Goal: Task Accomplishment & Management: Use online tool/utility

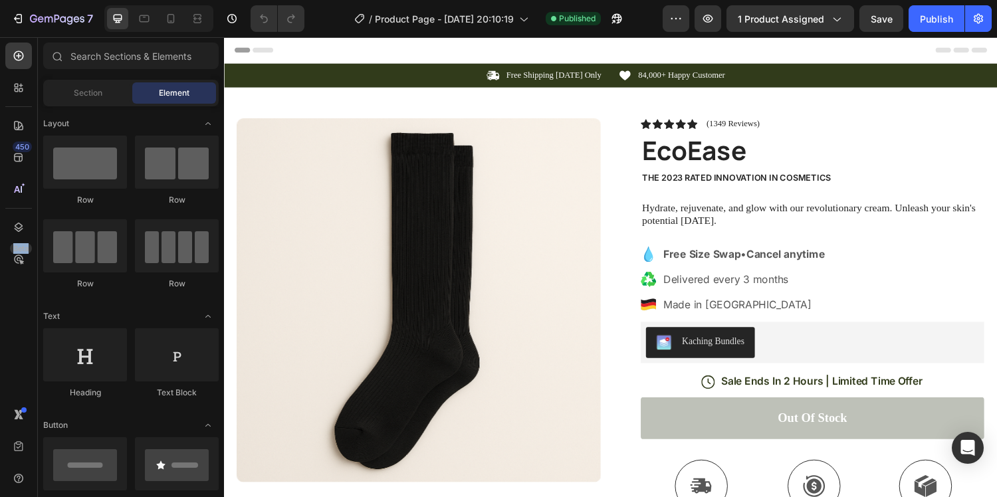
drag, startPoint x: 21, startPoint y: 183, endPoint x: 4, endPoint y: 359, distance: 177.6
click at [5, 358] on div "450 Beta" at bounding box center [19, 267] width 38 height 460
click at [21, 86] on icon at bounding box center [21, 86] width 4 height 4
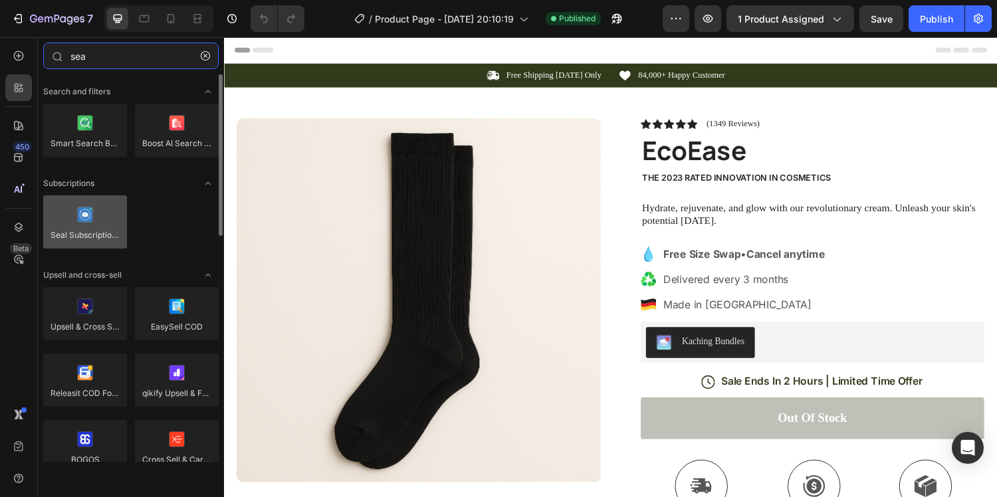
type input "sea"
click at [101, 227] on div at bounding box center [85, 221] width 84 height 53
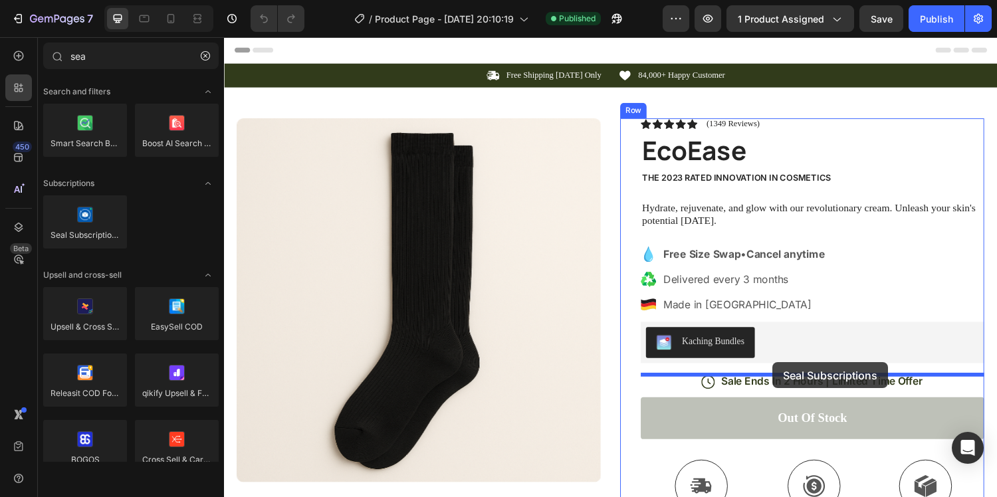
drag, startPoint x: 308, startPoint y: 255, endPoint x: 789, endPoint y: 372, distance: 495.7
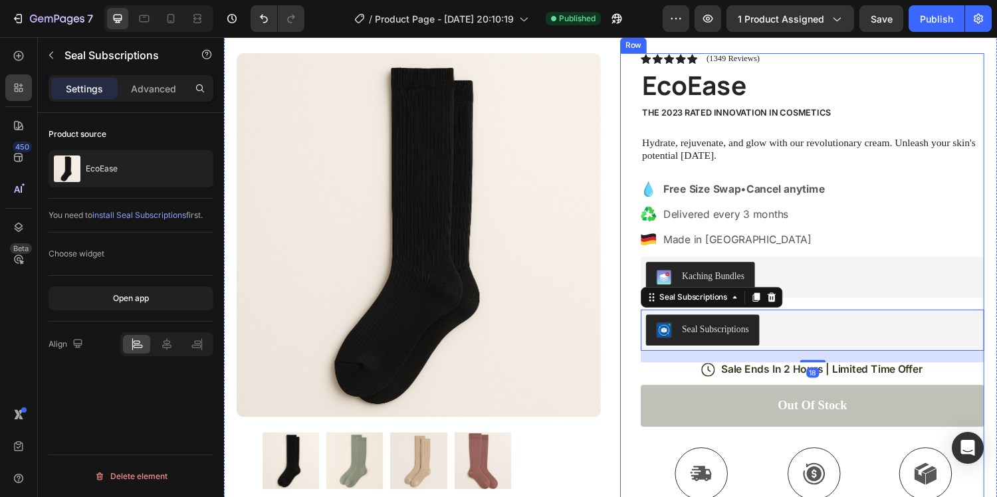
scroll to position [68, 0]
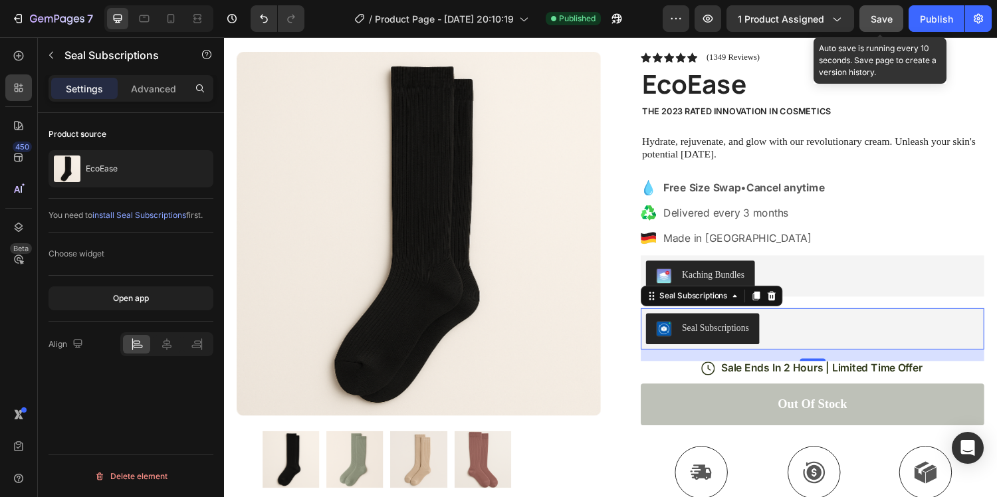
click at [886, 21] on span "Save" at bounding box center [881, 18] width 22 height 11
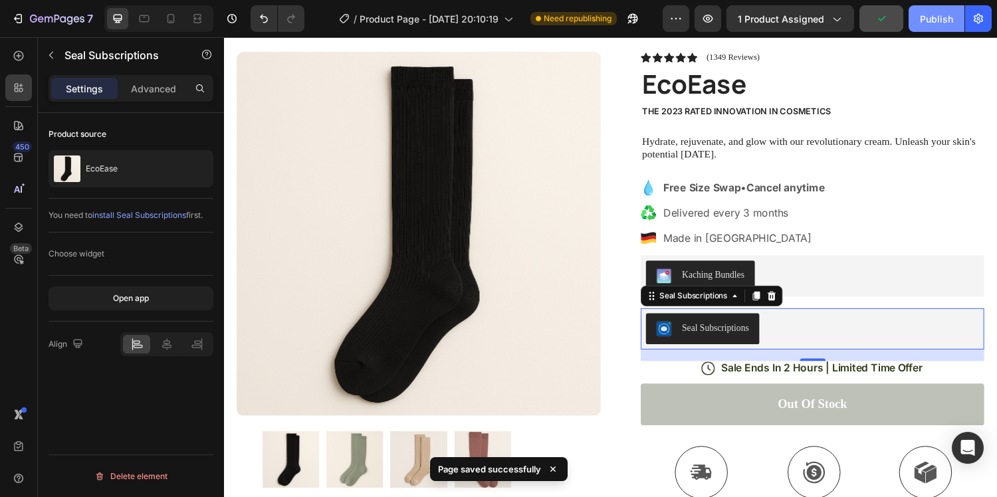
click at [926, 13] on div "Publish" at bounding box center [936, 19] width 33 height 14
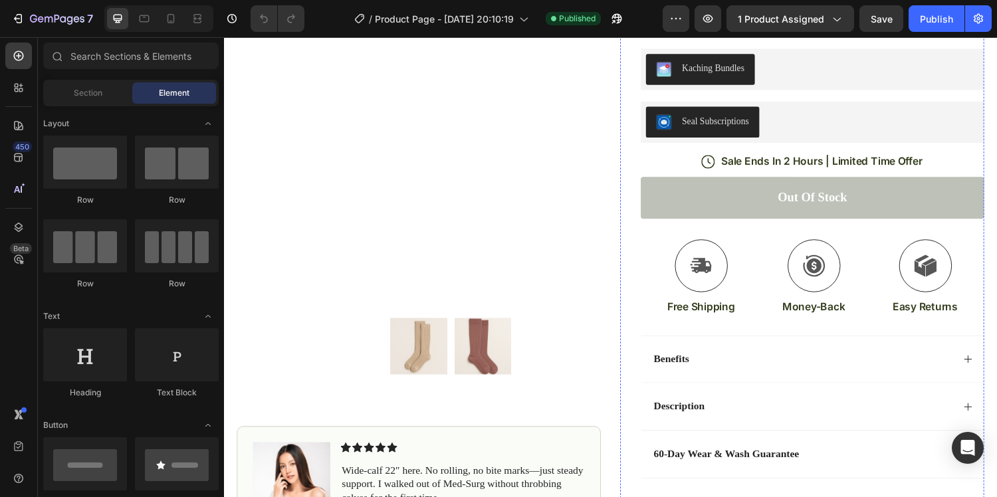
scroll to position [243, 0]
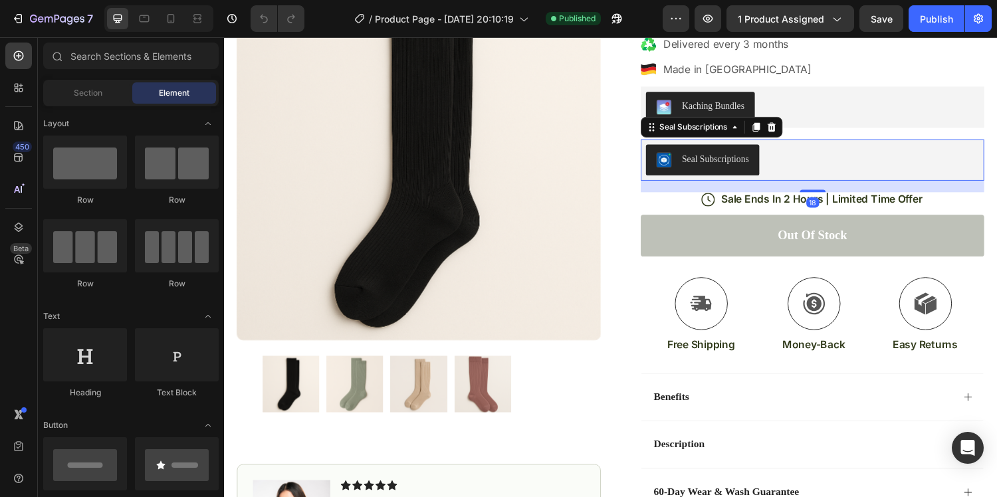
click at [791, 157] on div "Seal Subscriptions" at bounding box center [831, 164] width 344 height 32
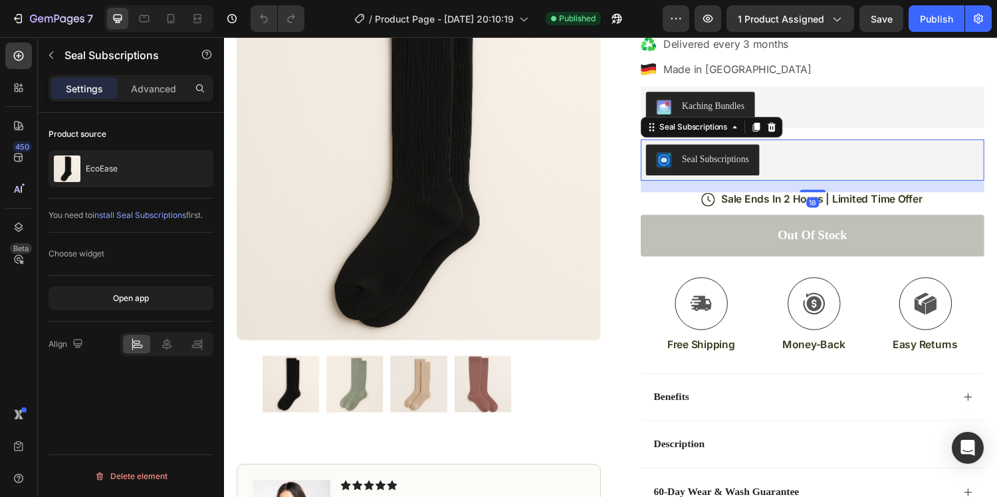
click at [793, 132] on icon at bounding box center [788, 130] width 11 height 11
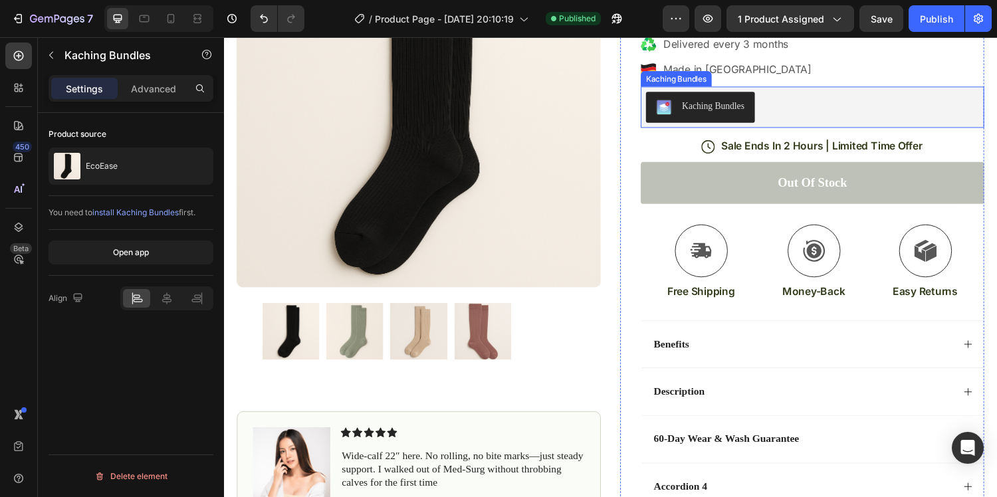
click at [801, 108] on div "Kaching Bundles" at bounding box center [831, 110] width 344 height 32
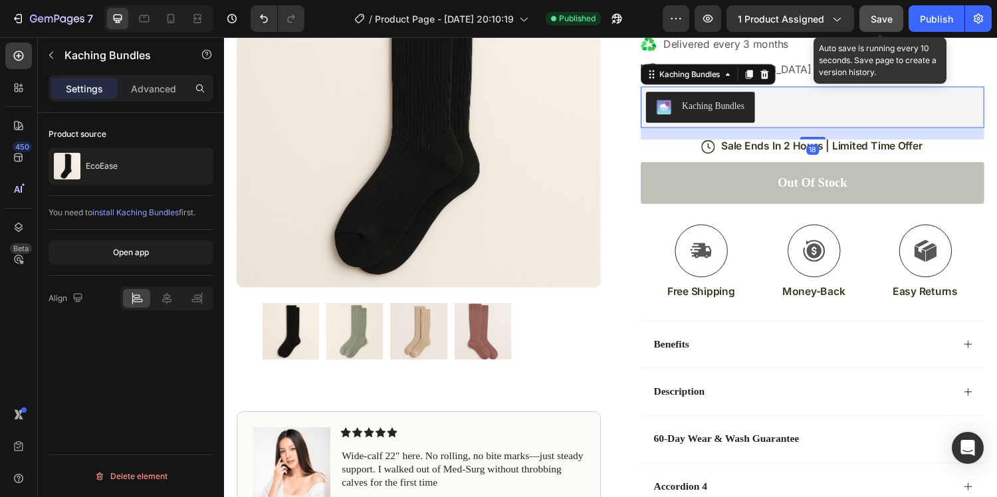
click at [881, 14] on span "Save" at bounding box center [881, 18] width 22 height 11
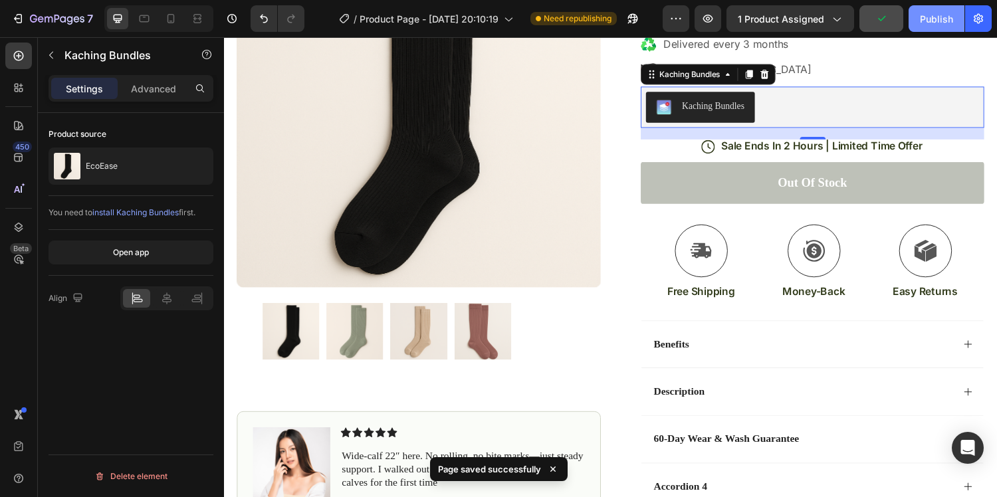
click at [955, 19] on button "Publish" at bounding box center [936, 18] width 56 height 27
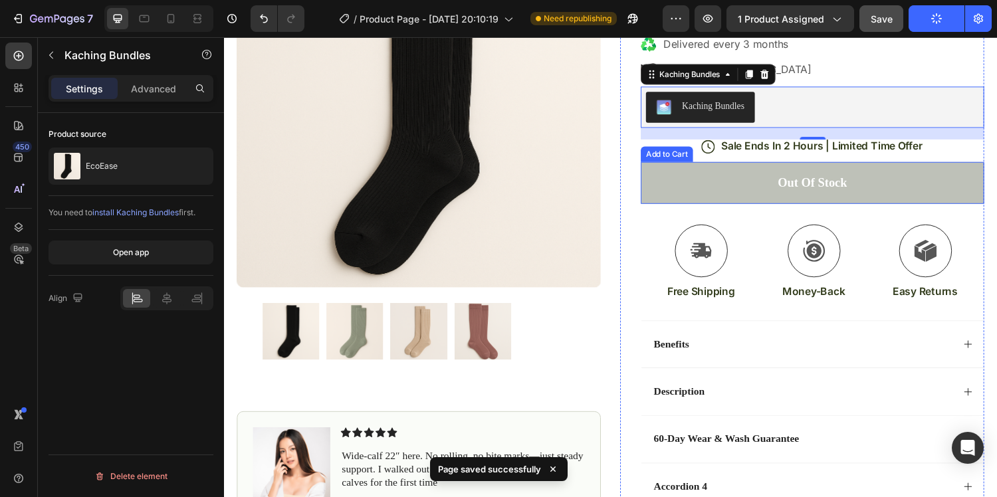
click at [742, 190] on button "Out of stock" at bounding box center [831, 187] width 354 height 43
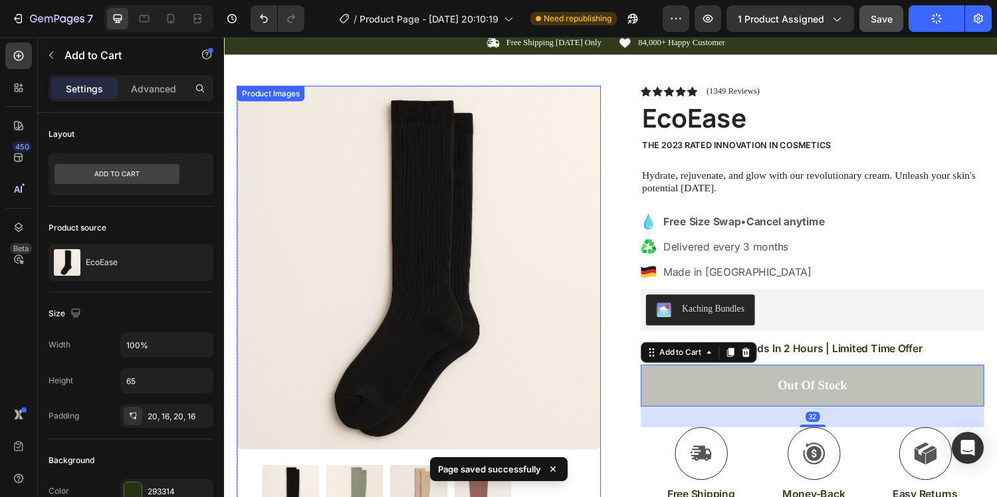
scroll to position [0, 0]
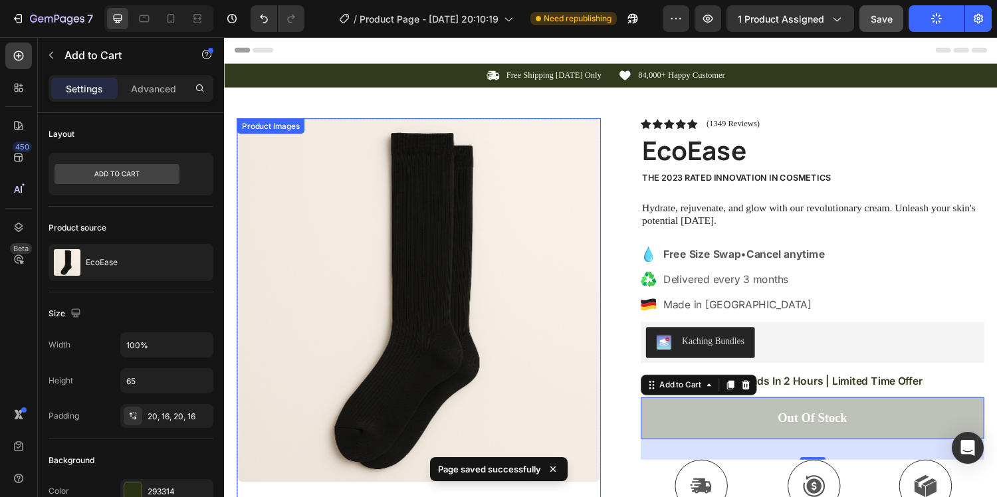
click at [469, 268] on img at bounding box center [424, 308] width 375 height 375
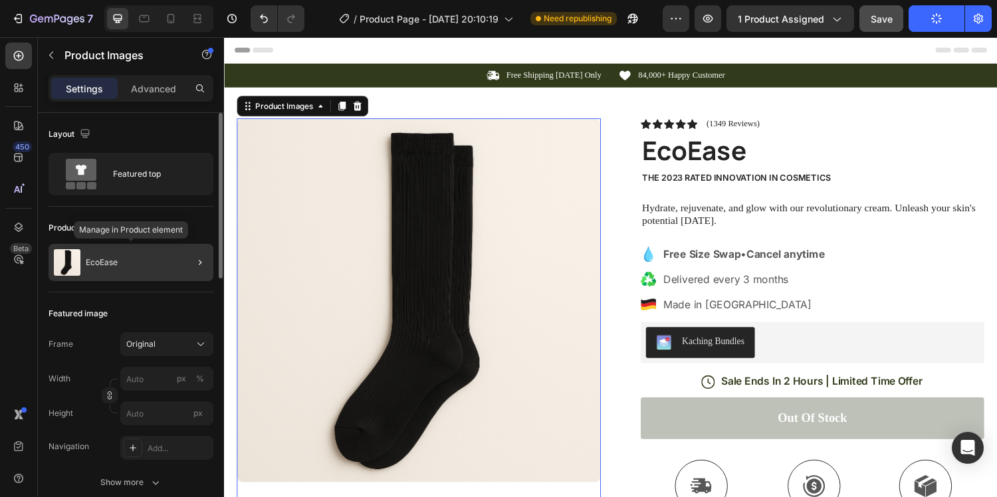
click at [124, 262] on div "EcoEase" at bounding box center [131, 262] width 165 height 37
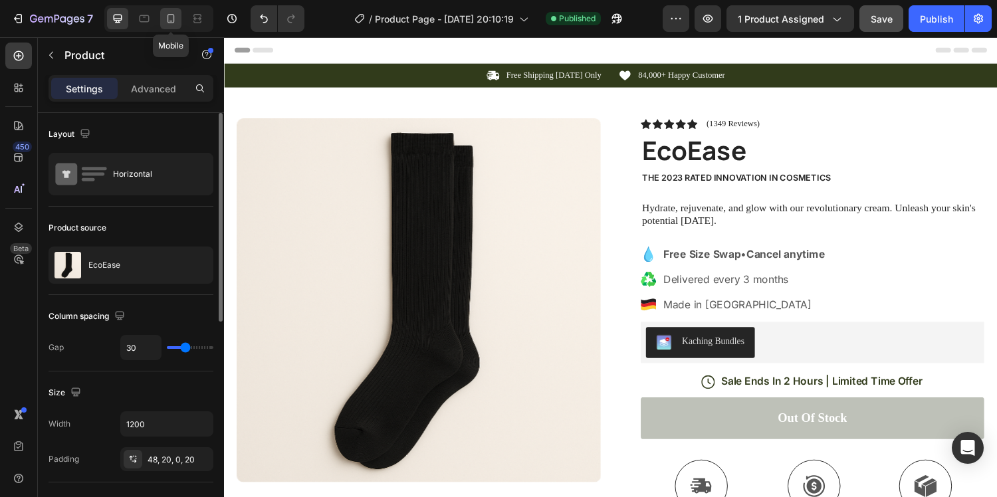
click at [172, 22] on icon at bounding box center [170, 18] width 7 height 9
type input "0"
type input "100%"
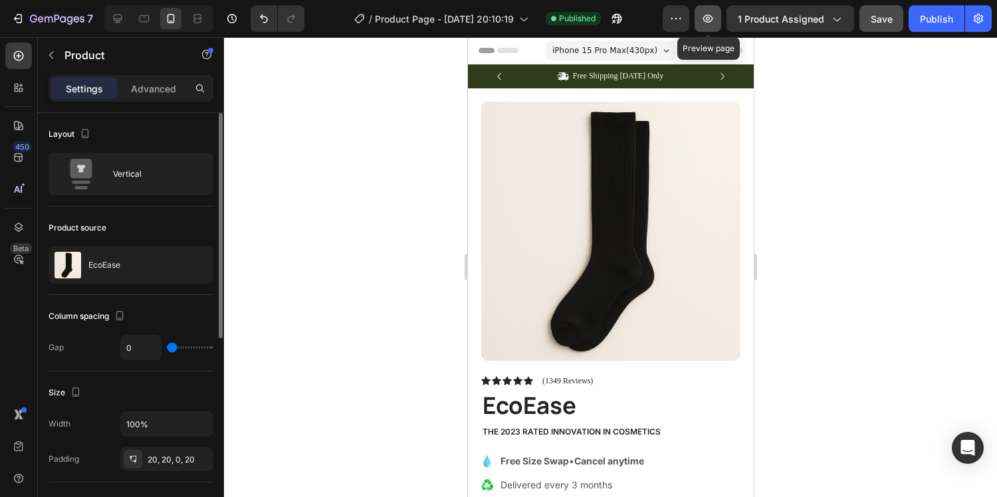
click at [705, 21] on icon "button" at bounding box center [707, 18] width 13 height 13
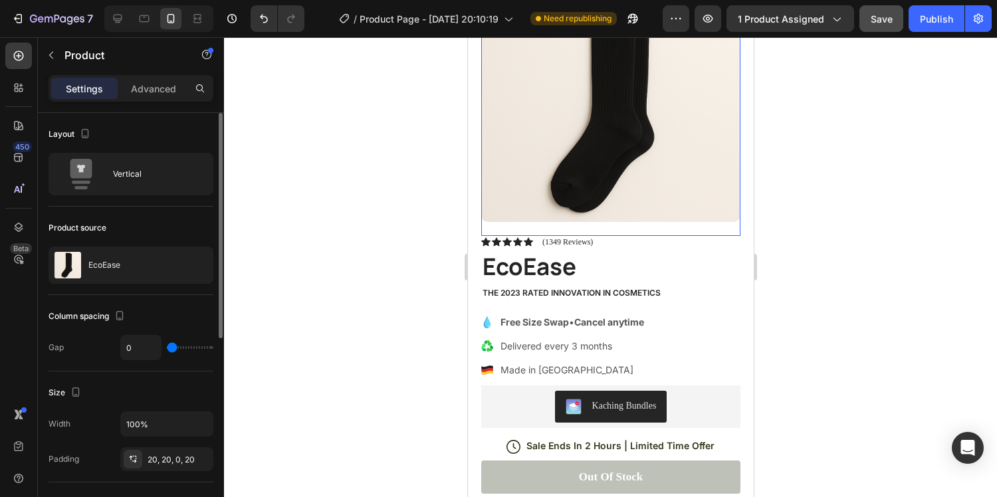
scroll to position [197, 0]
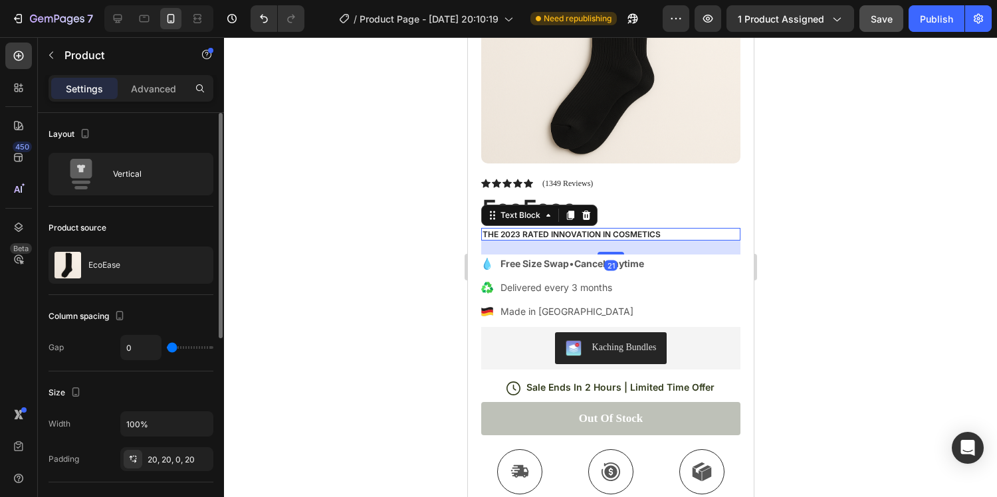
click at [619, 238] on p "The 2023 Rated Innovation in Cosmetics" at bounding box center [610, 234] width 256 height 11
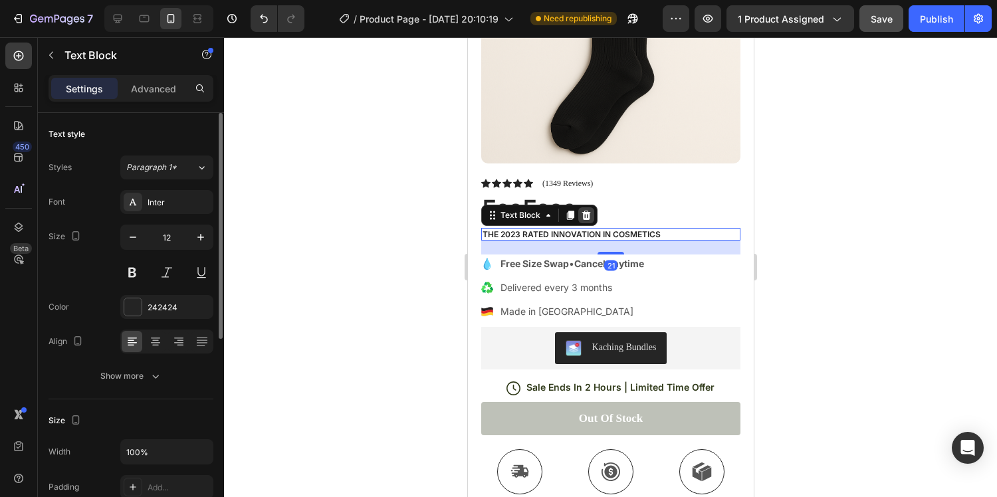
click at [585, 216] on icon at bounding box center [585, 214] width 9 height 9
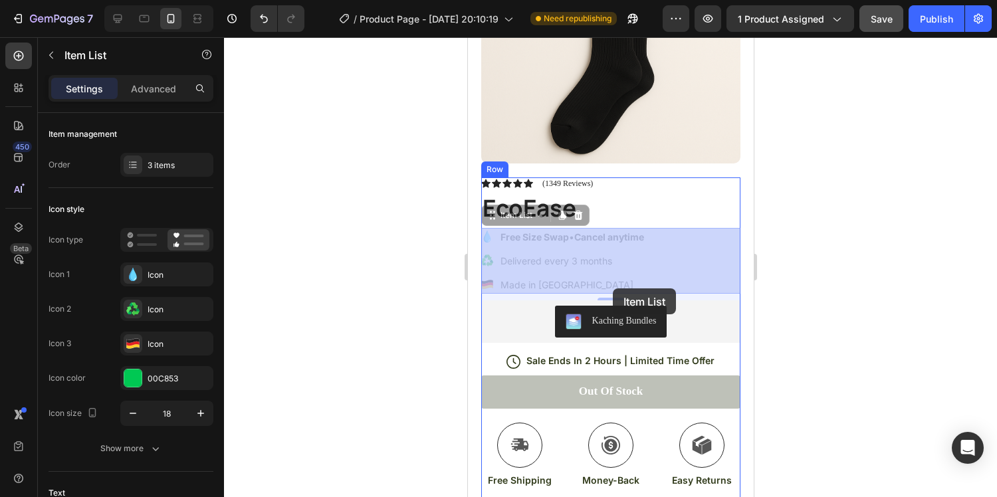
drag, startPoint x: 680, startPoint y: 280, endPoint x: 614, endPoint y: 288, distance: 66.3
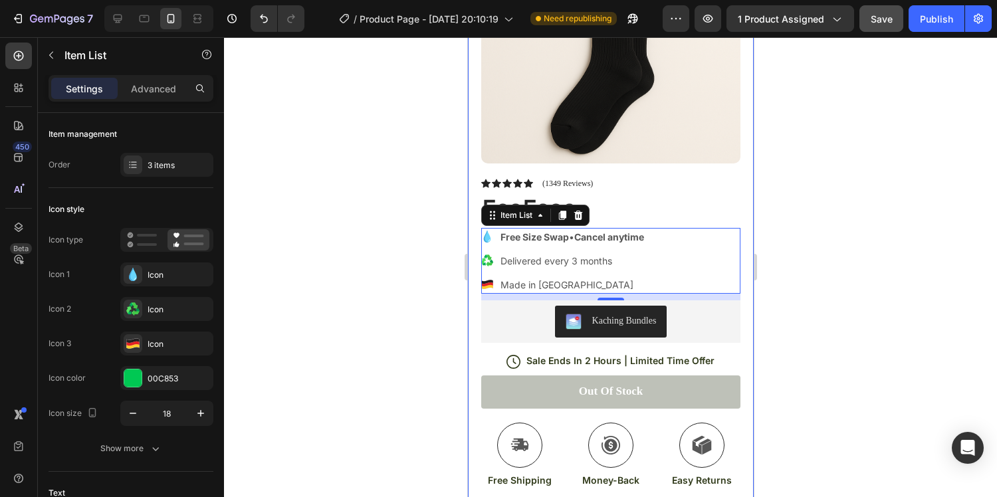
click at [817, 180] on div at bounding box center [610, 267] width 773 height 460
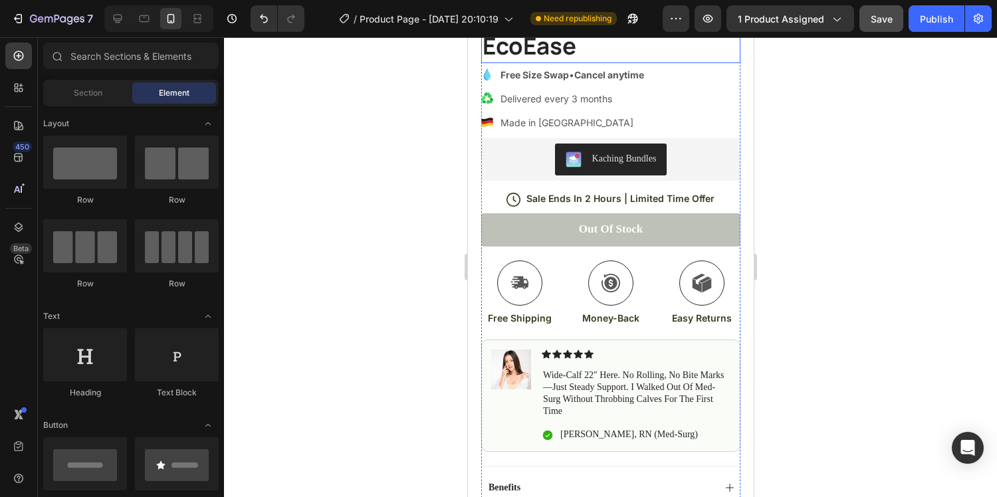
scroll to position [396, 0]
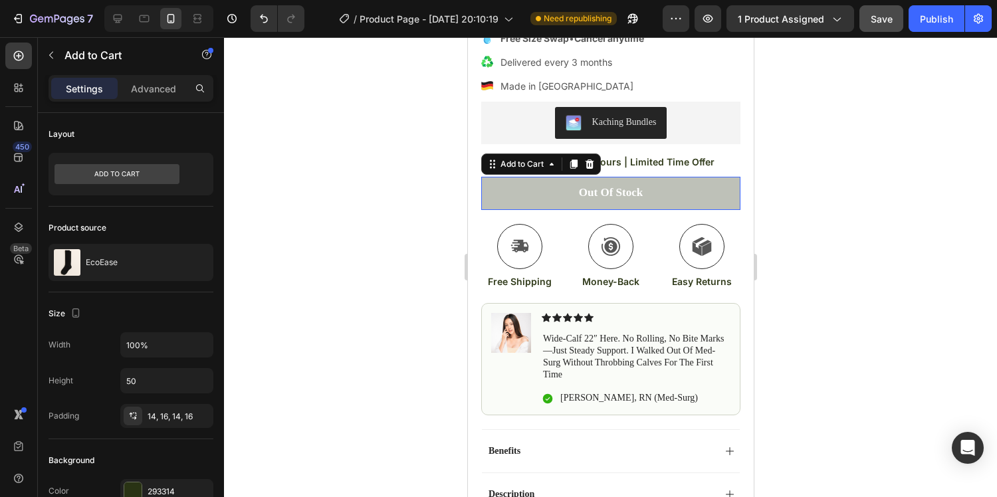
click at [704, 203] on button "Out of stock" at bounding box center [609, 193] width 259 height 33
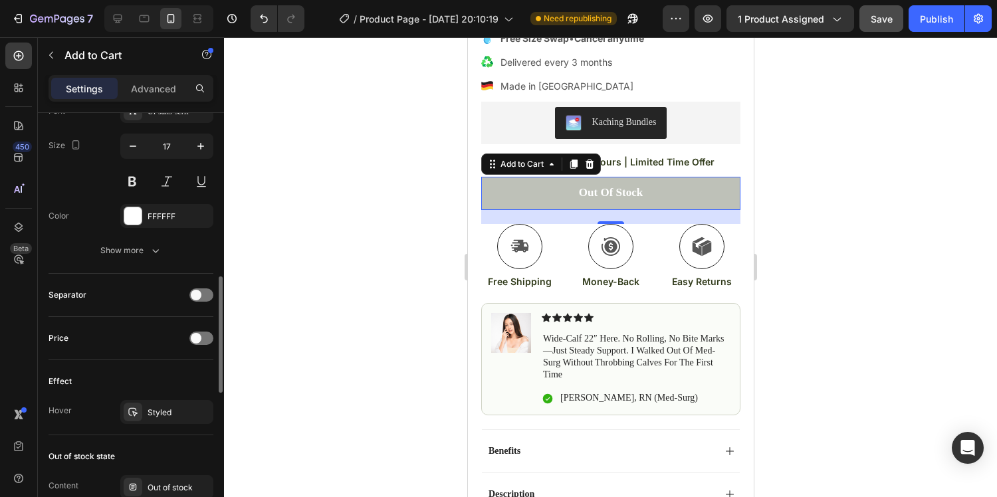
scroll to position [862, 0]
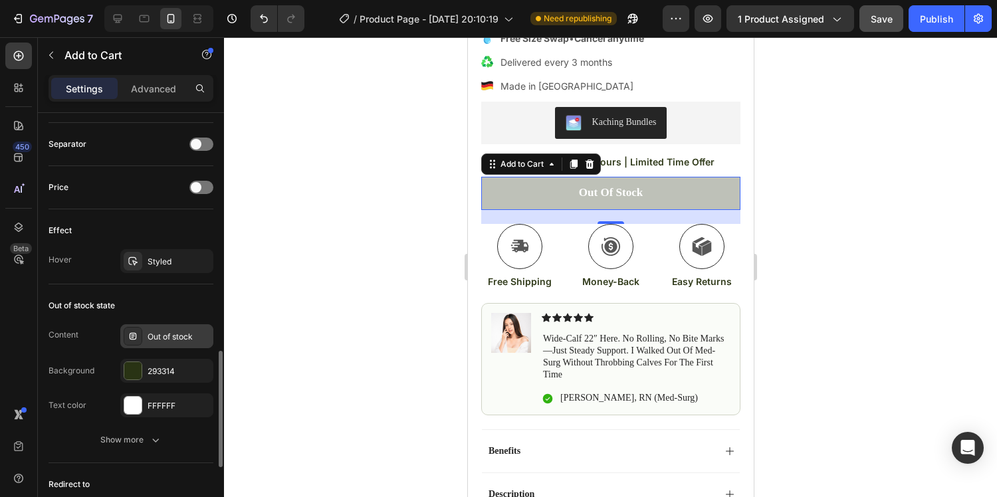
click at [169, 336] on div "Out of stock" at bounding box center [179, 337] width 62 height 12
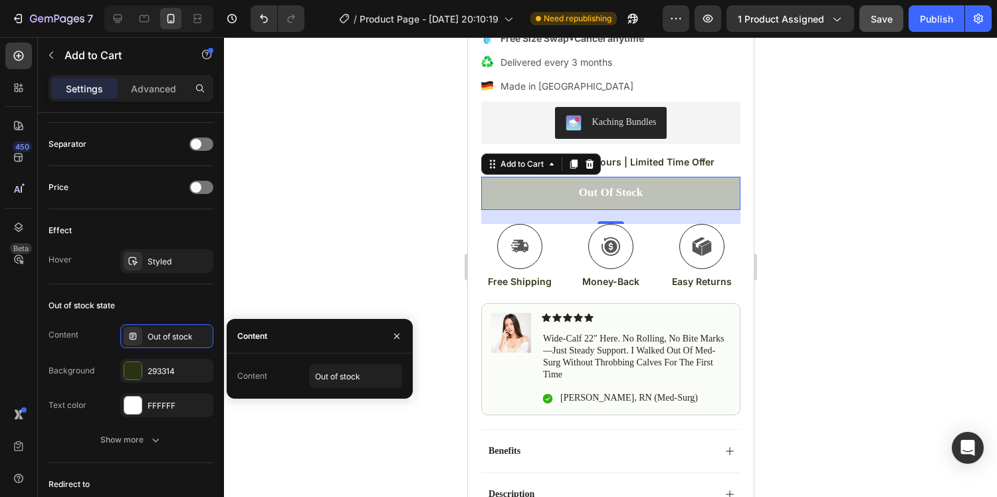
click at [260, 381] on div "Content" at bounding box center [252, 376] width 30 height 12
click at [364, 375] on input "Out of stock" at bounding box center [355, 376] width 93 height 24
type input "I"
type input "Buy now"
drag, startPoint x: 819, startPoint y: 307, endPoint x: 811, endPoint y: 307, distance: 8.6
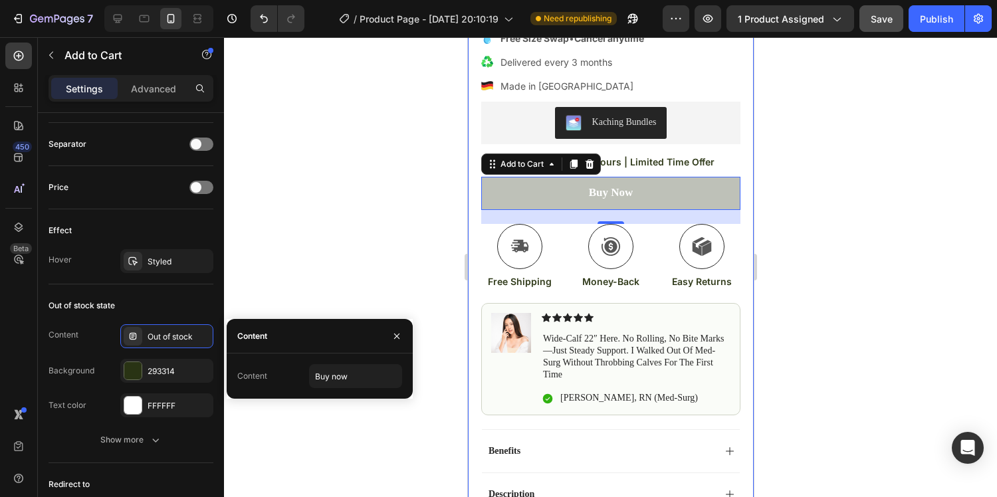
click at [817, 307] on div at bounding box center [610, 267] width 773 height 460
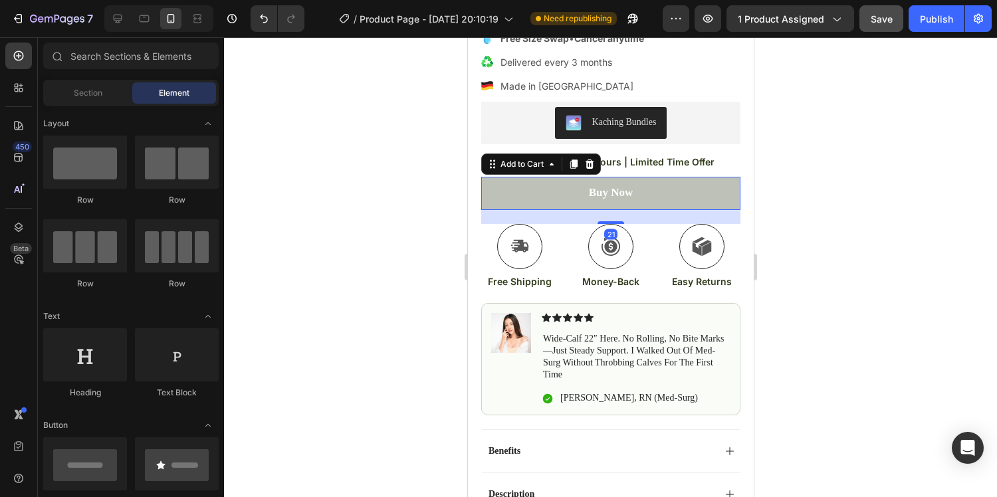
click at [542, 196] on button "Buy now" at bounding box center [609, 193] width 259 height 33
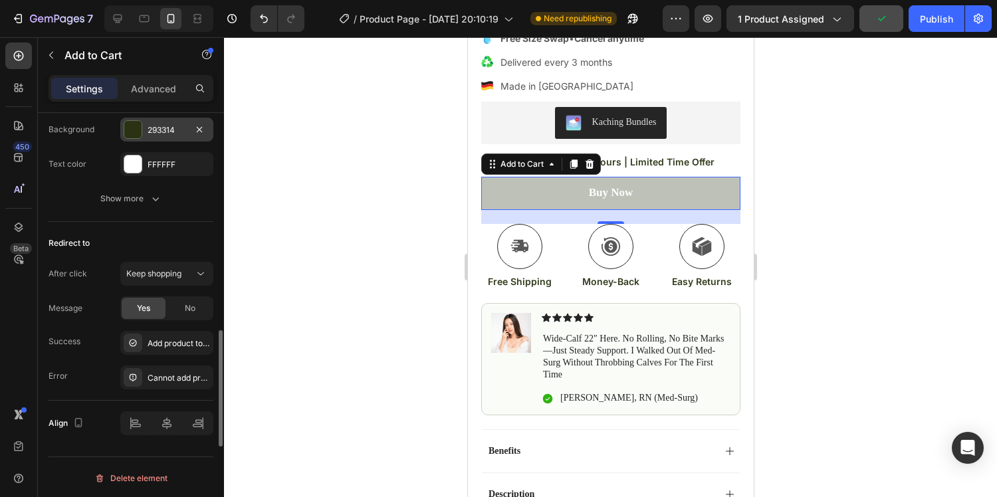
scroll to position [1106, 0]
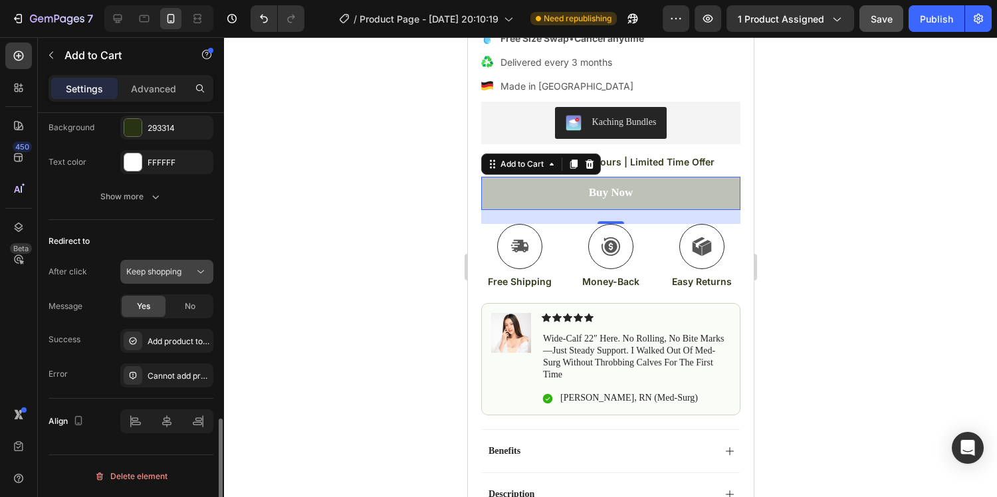
click at [162, 270] on span "Keep shopping" at bounding box center [153, 271] width 55 height 10
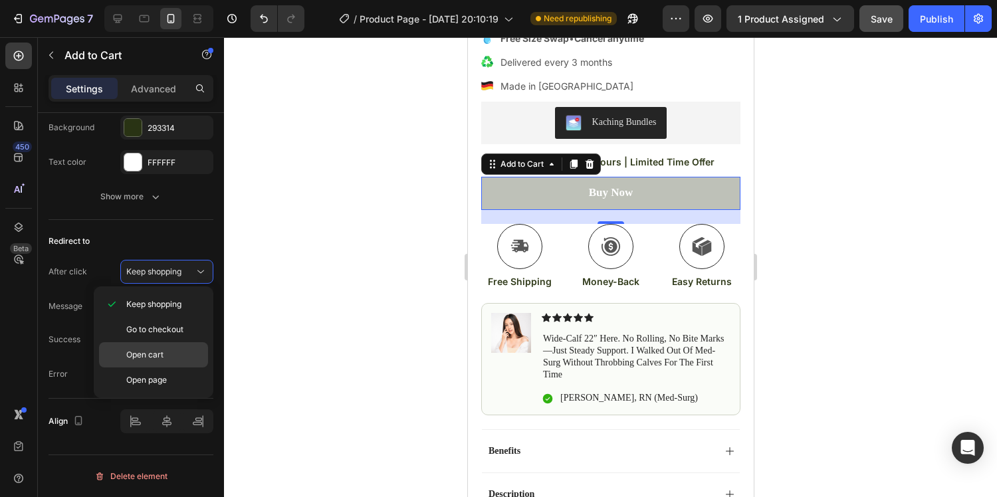
click at [154, 351] on span "Open cart" at bounding box center [144, 355] width 37 height 12
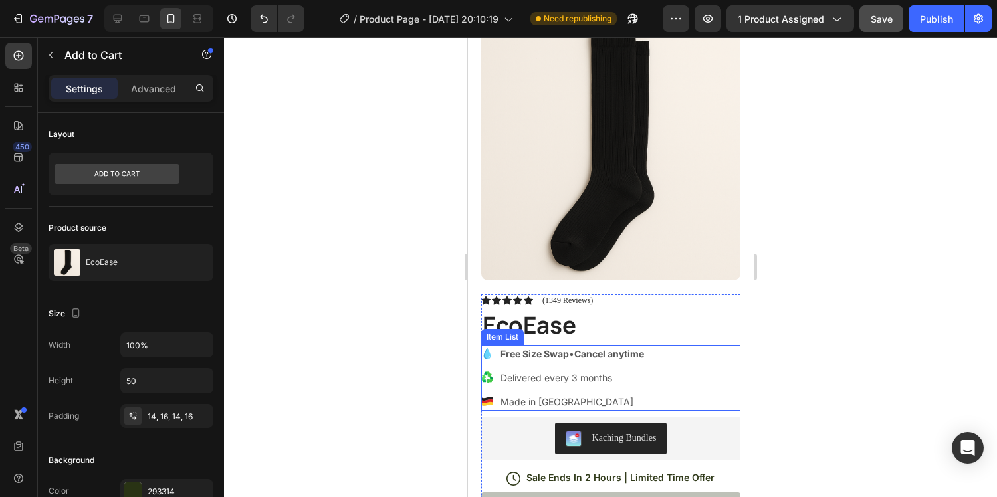
scroll to position [118, 0]
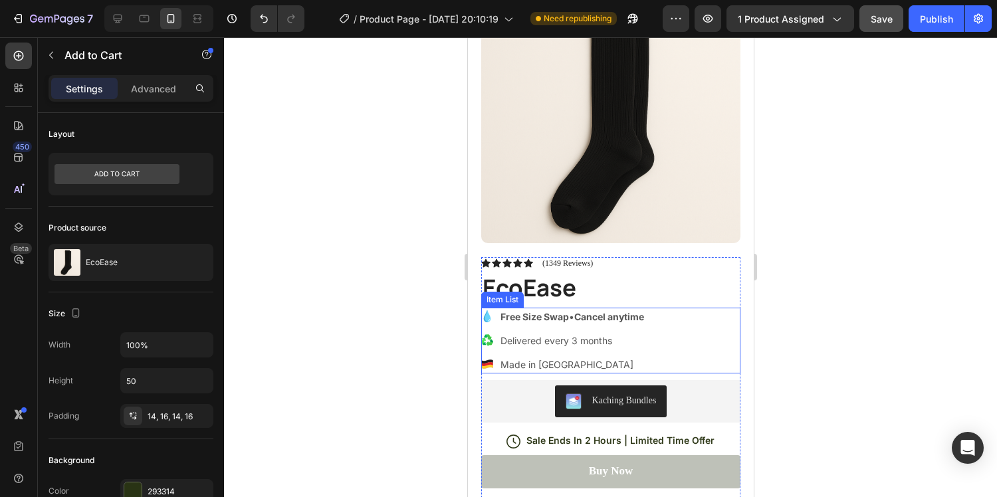
click at [621, 369] on p "Made in [GEOGRAPHIC_DATA]" at bounding box center [572, 364] width 144 height 14
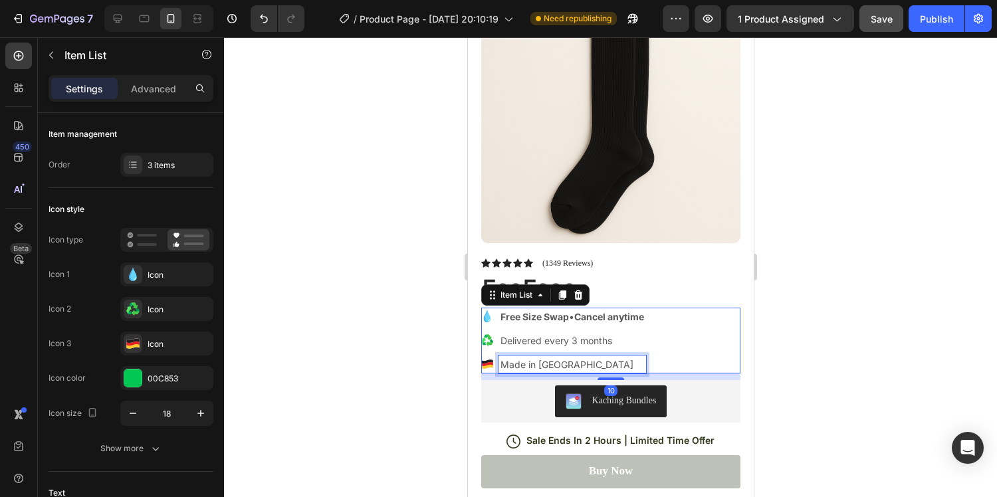
click at [617, 361] on p "Made in [GEOGRAPHIC_DATA]" at bounding box center [572, 364] width 144 height 14
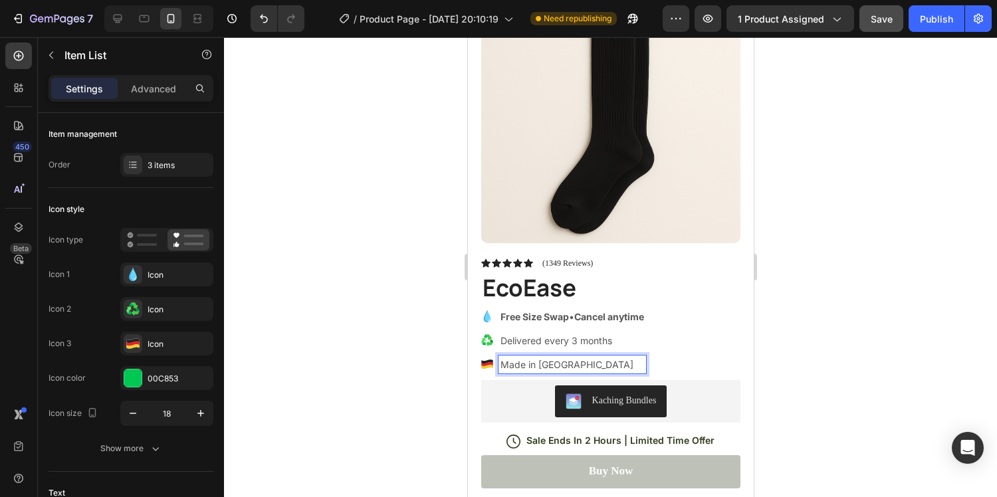
click at [609, 337] on p "Delivered every 3 months" at bounding box center [572, 341] width 144 height 14
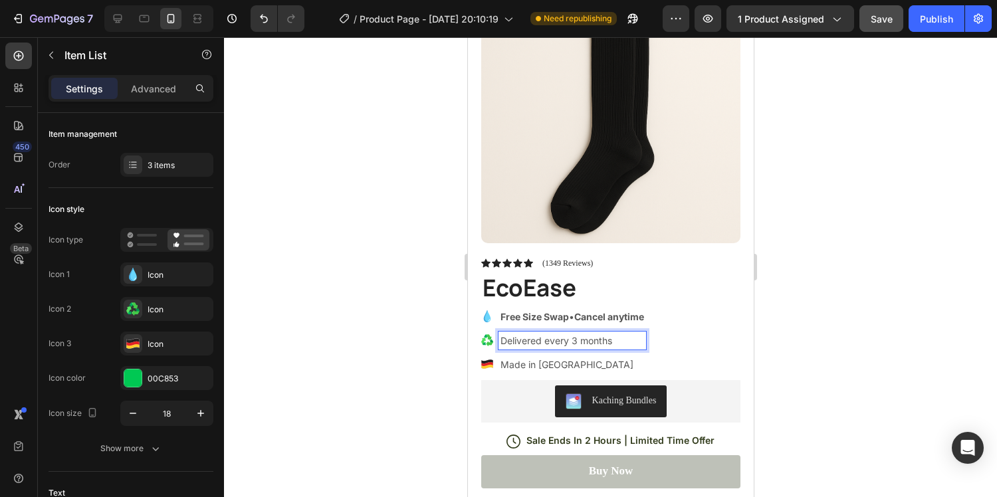
click at [623, 340] on p "Delivered every 3 months" at bounding box center [572, 341] width 144 height 14
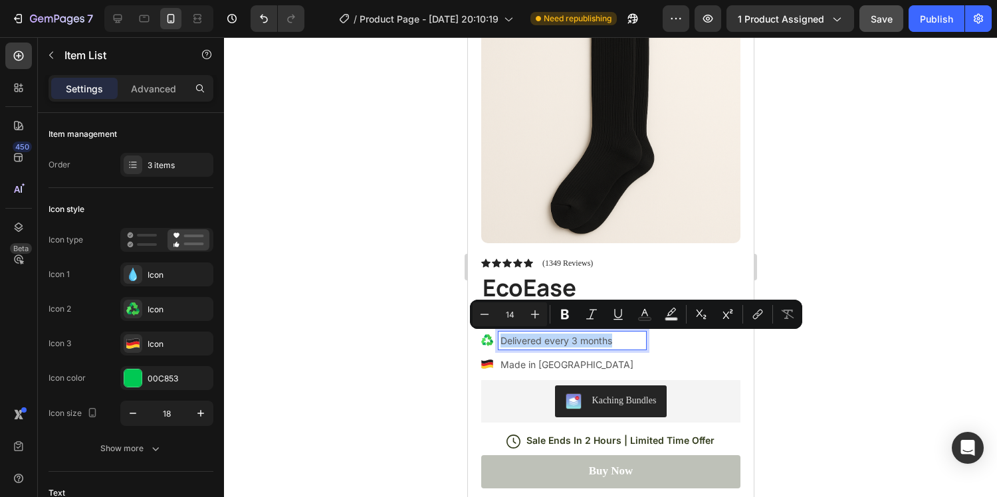
drag, startPoint x: 629, startPoint y: 337, endPoint x: 503, endPoint y: 339, distance: 126.3
click at [502, 339] on p "Delivered every 3 months" at bounding box center [572, 341] width 144 height 14
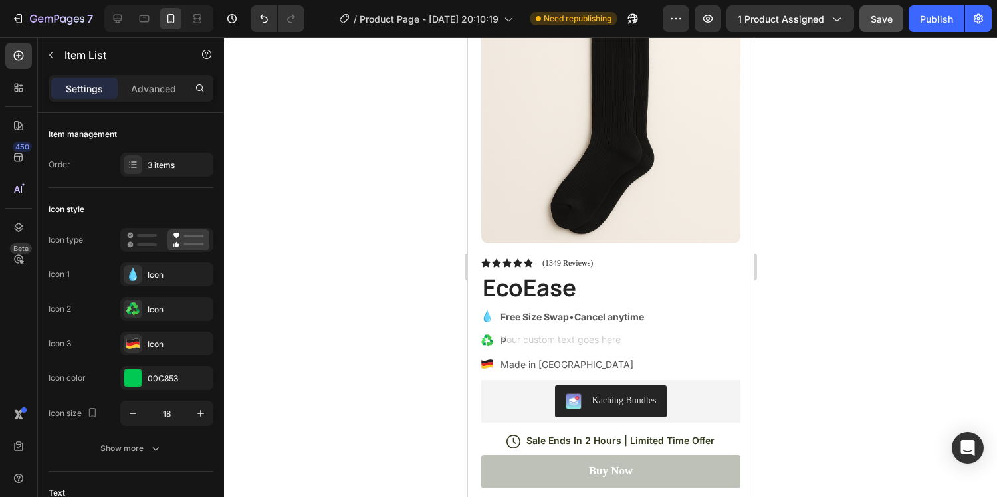
scroll to position [114, 0]
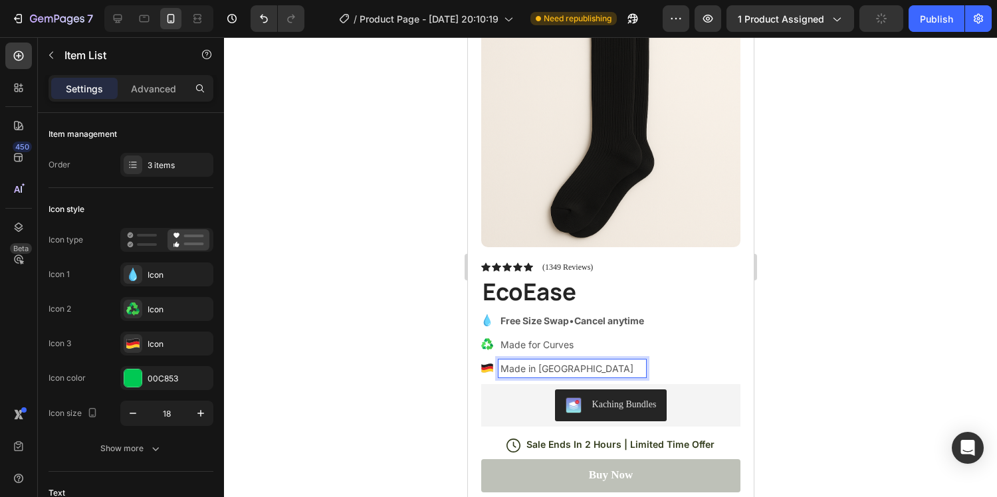
click at [544, 369] on p "Made in [GEOGRAPHIC_DATA]" at bounding box center [572, 368] width 144 height 14
drag, startPoint x: 593, startPoint y: 368, endPoint x: 497, endPoint y: 368, distance: 95.7
click at [498, 369] on div "Made in [GEOGRAPHIC_DATA]" at bounding box center [572, 368] width 148 height 18
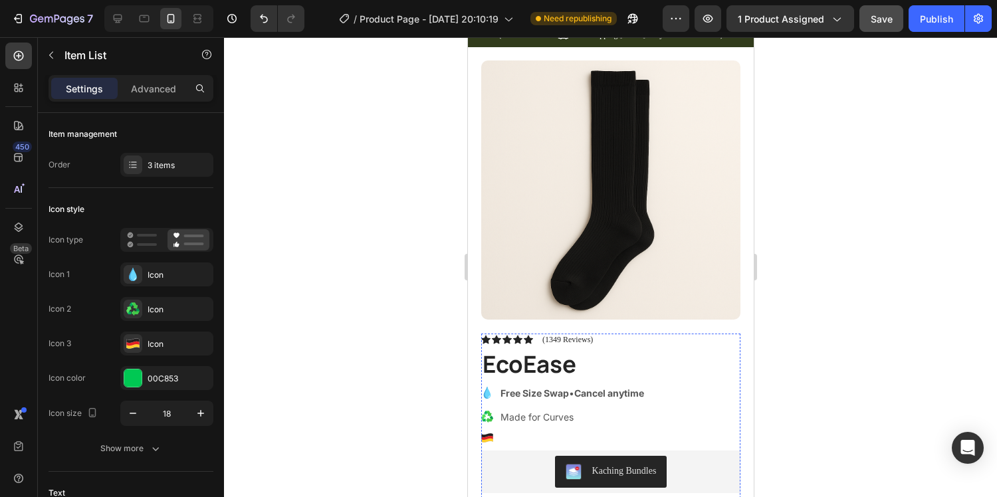
scroll to position [61, 0]
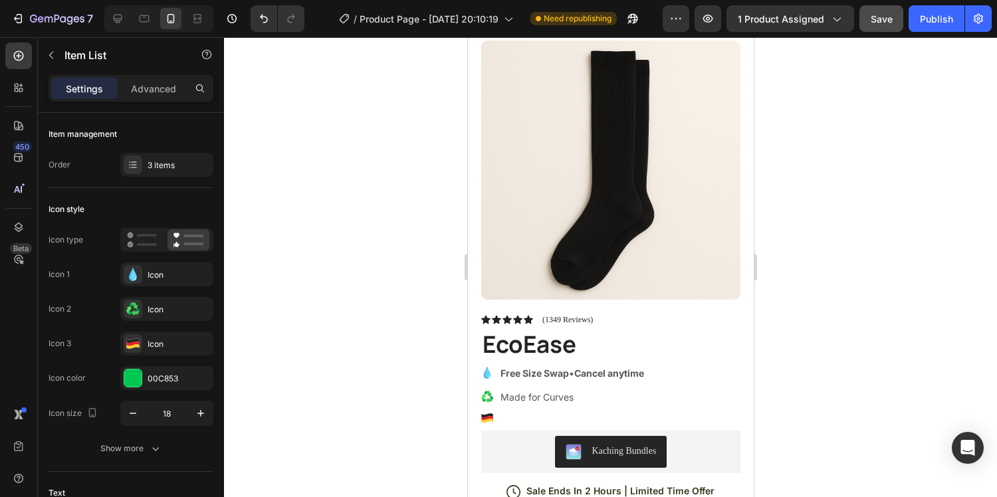
click at [540, 417] on div at bounding box center [572, 418] width 148 height 4
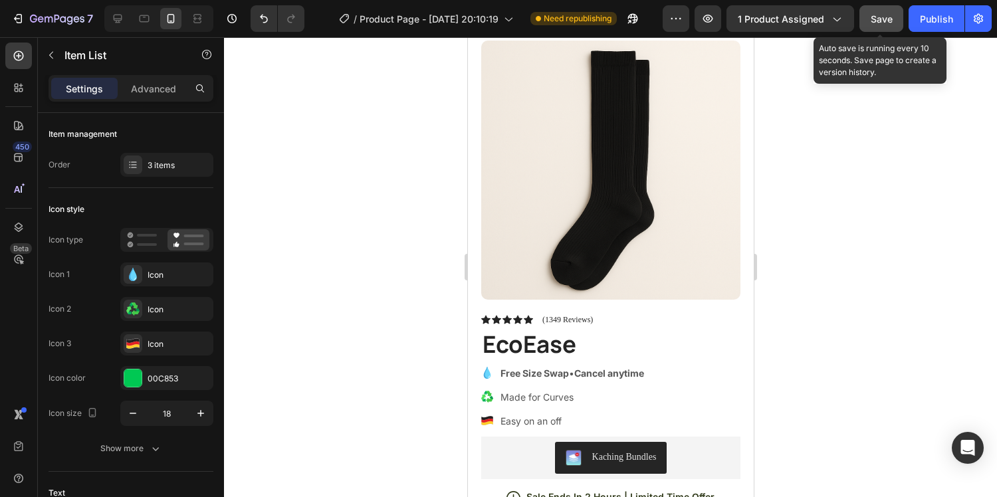
click at [893, 6] on button "Save" at bounding box center [881, 18] width 44 height 27
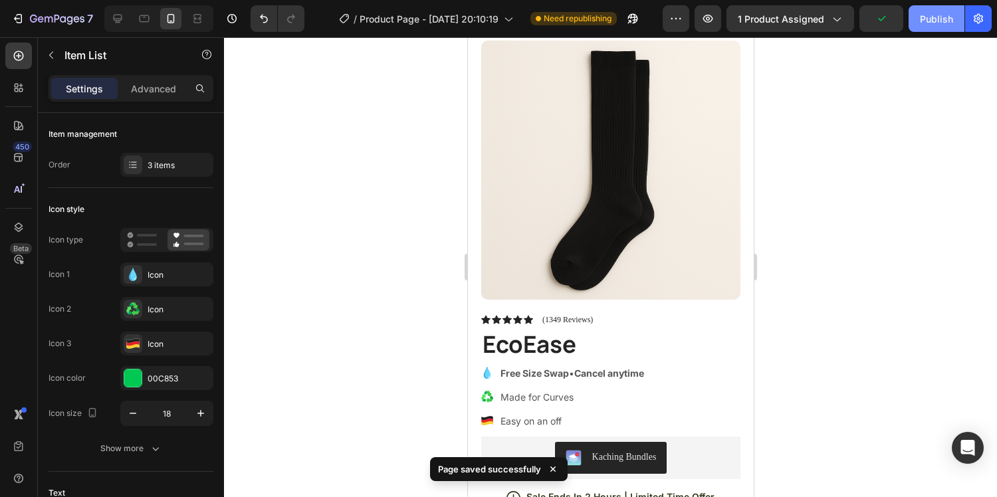
click at [941, 29] on button "Publish" at bounding box center [936, 18] width 56 height 27
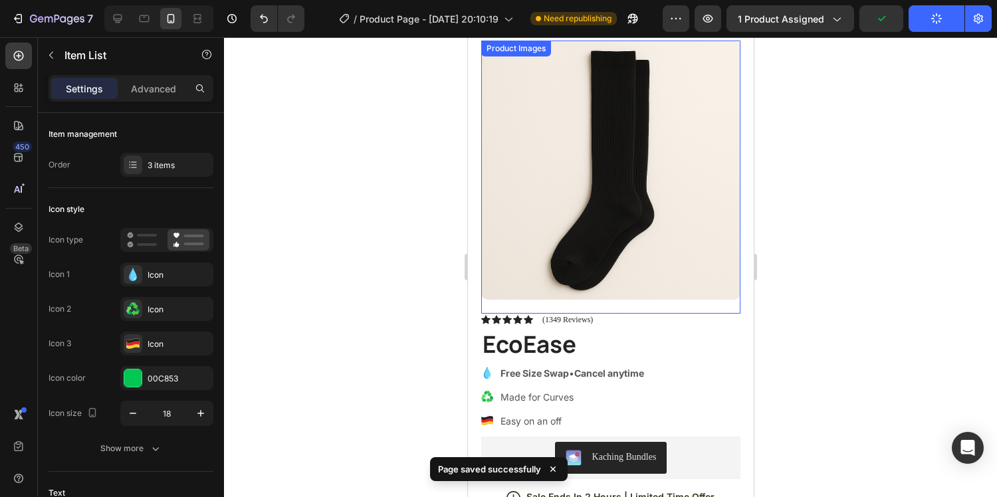
scroll to position [0, 0]
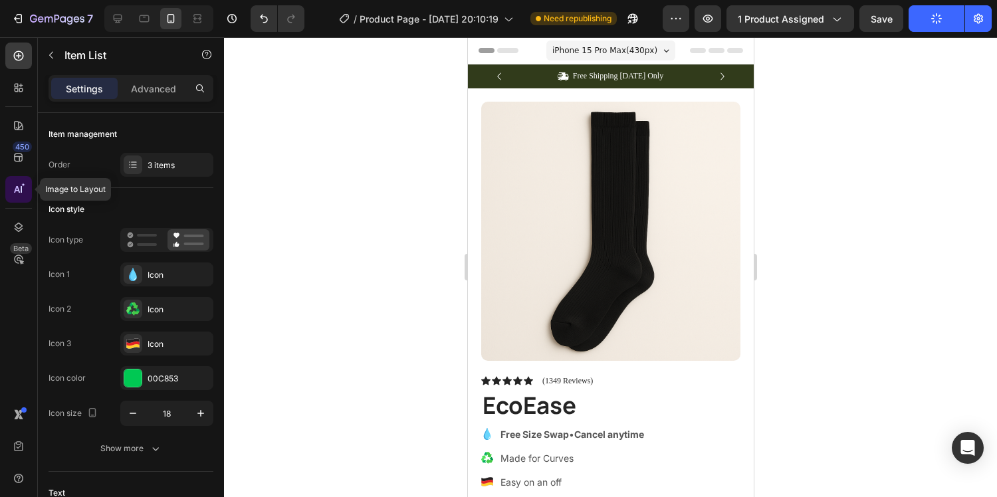
click at [17, 191] on icon at bounding box center [18, 189] width 13 height 13
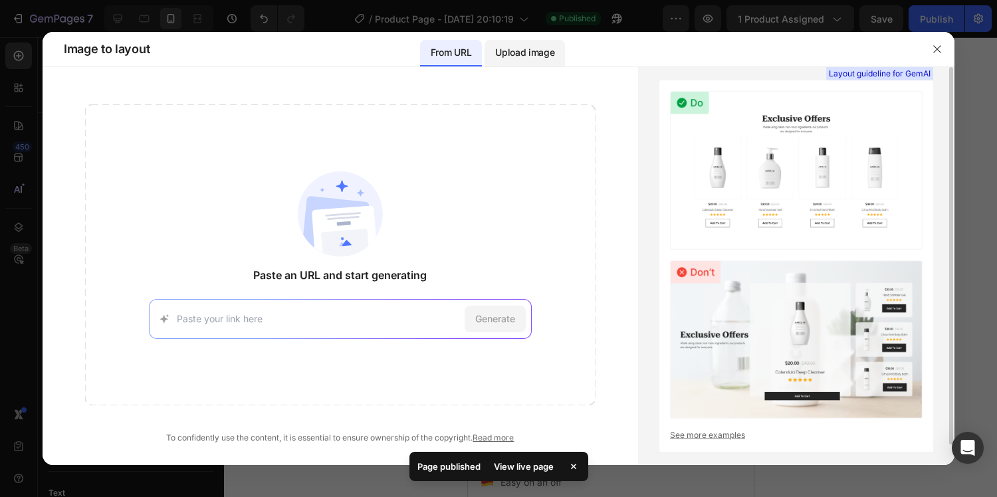
click at [519, 54] on p "Upload image" at bounding box center [524, 53] width 59 height 16
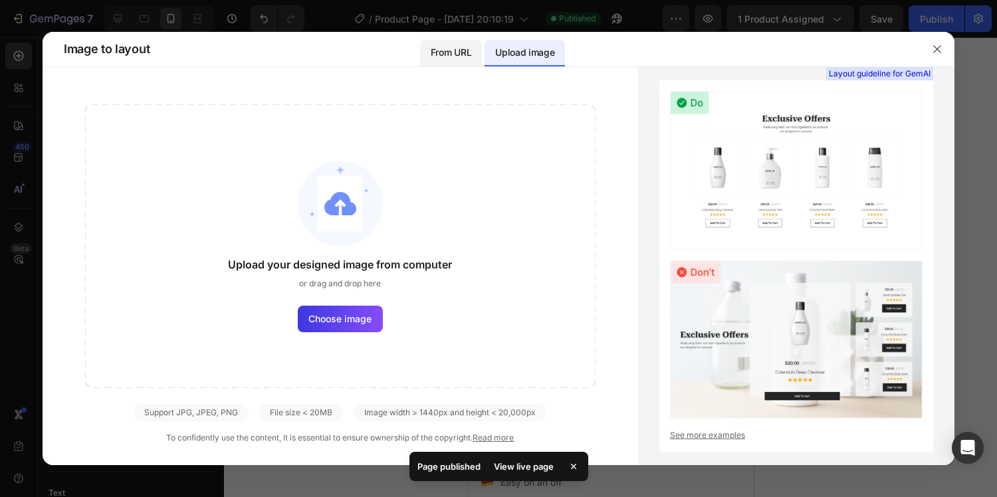
click at [464, 56] on p "From URL" at bounding box center [451, 53] width 41 height 16
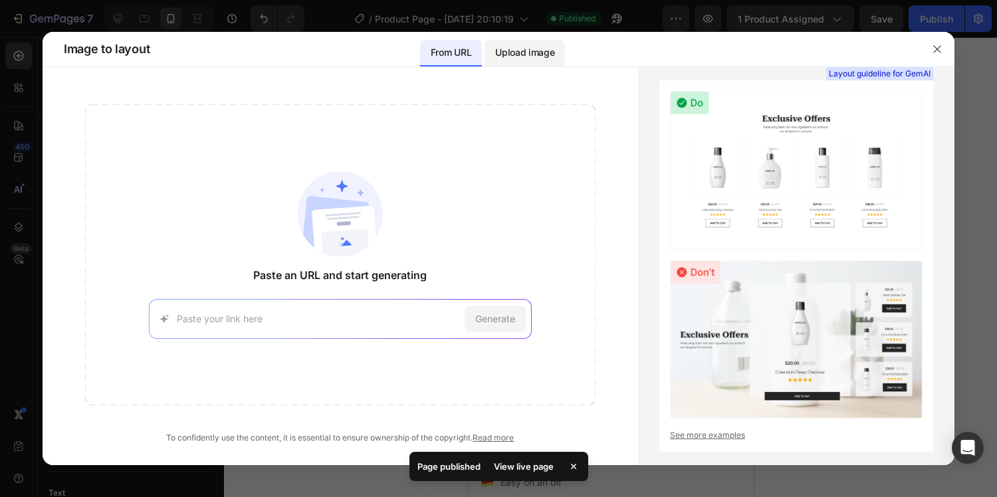
click at [512, 58] on p "Upload image" at bounding box center [524, 53] width 59 height 16
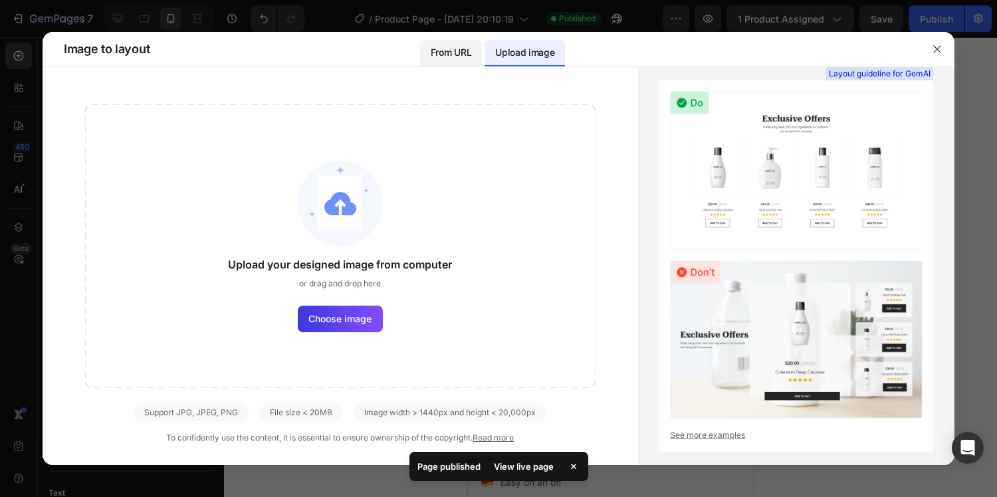
click at [464, 58] on p "From URL" at bounding box center [451, 53] width 41 height 16
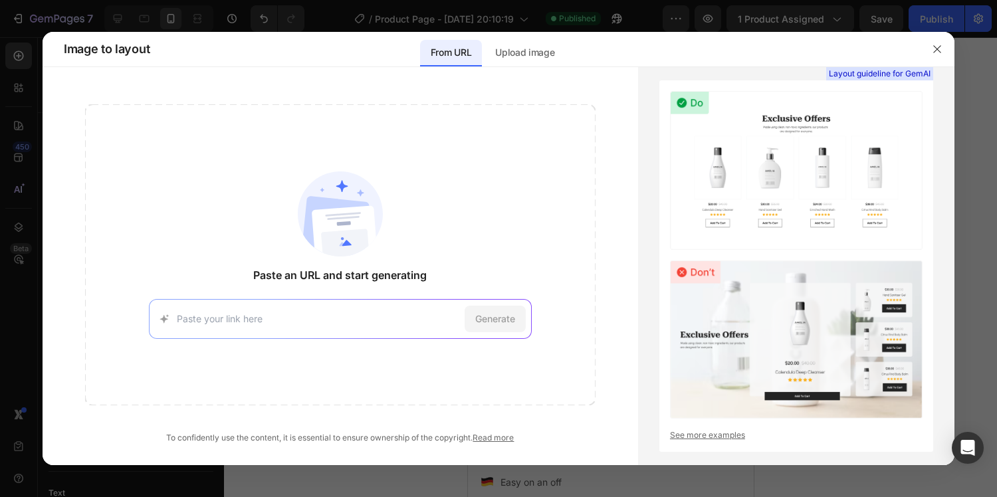
click at [934, 47] on icon "button" at bounding box center [936, 48] width 7 height 7
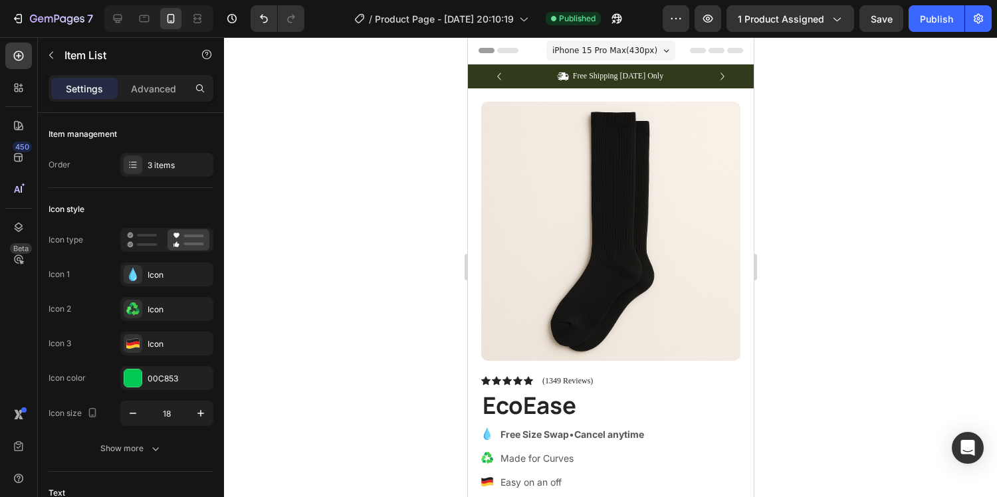
click at [506, 50] on span "Header" at bounding box center [506, 50] width 29 height 13
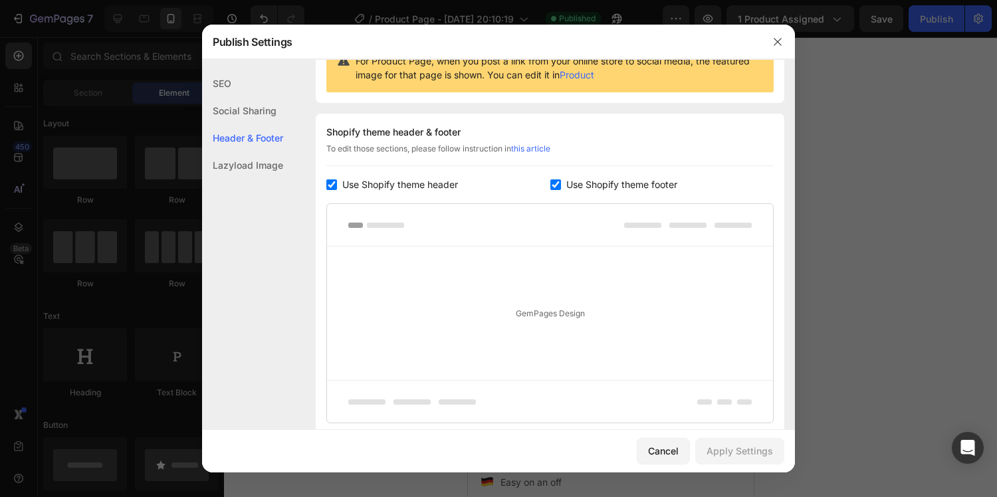
scroll to position [147, 0]
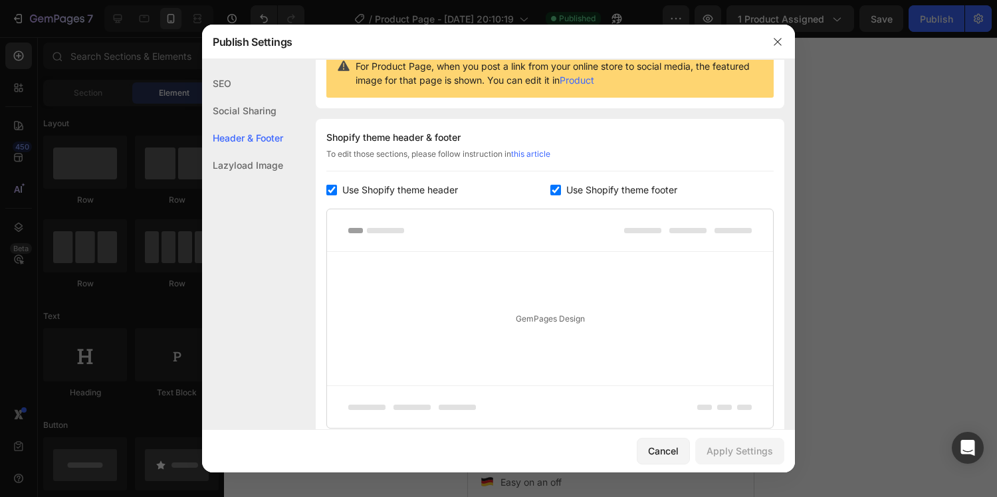
click at [564, 190] on label "Use Shopify theme footer" at bounding box center [619, 190] width 116 height 16
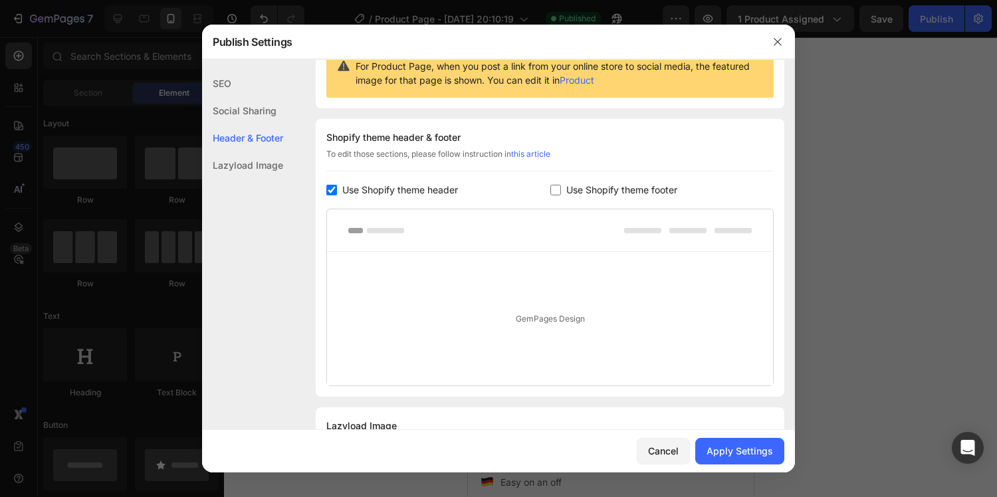
click at [564, 190] on label "Use Shopify theme footer" at bounding box center [619, 190] width 116 height 16
checkbox input "true"
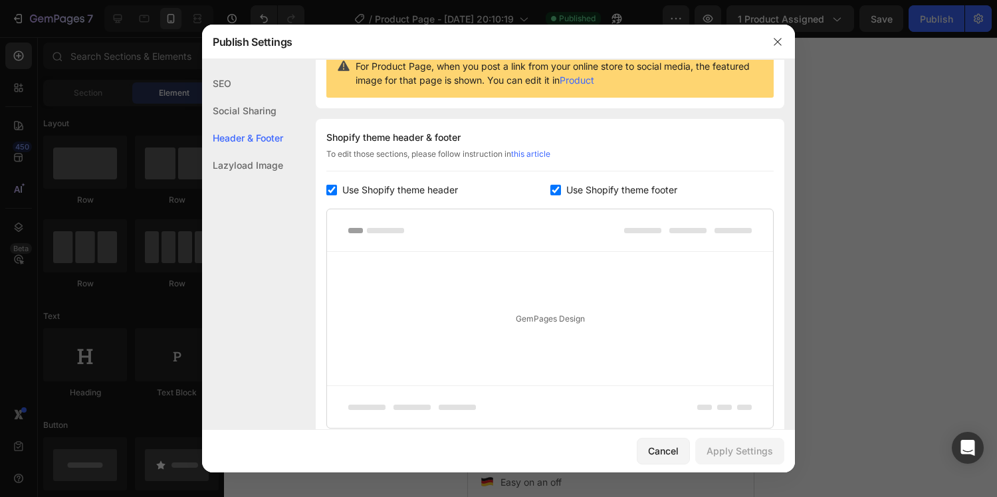
click at [442, 190] on span "Use Shopify theme header" at bounding box center [400, 190] width 116 height 16
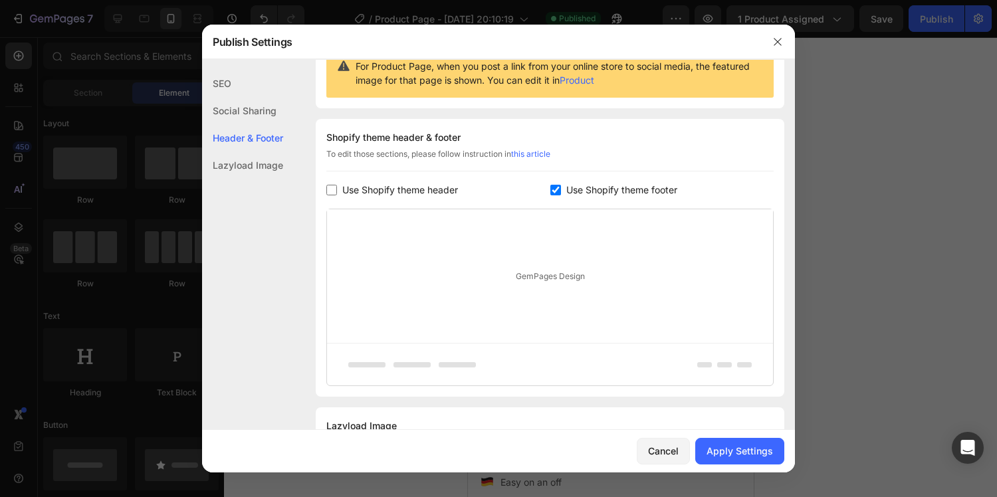
click at [442, 190] on span "Use Shopify theme header" at bounding box center [400, 190] width 116 height 16
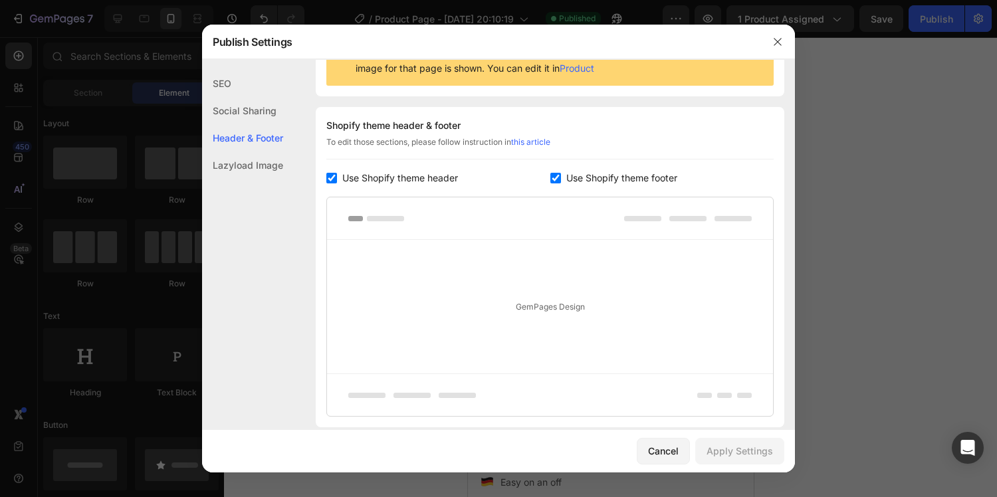
scroll to position [165, 0]
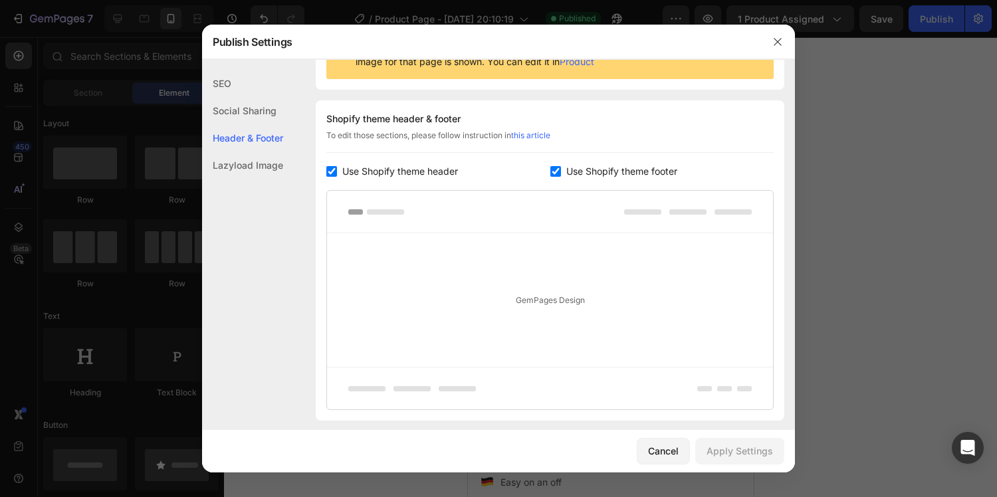
click at [419, 162] on div "Shopify theme header & footer To edit those sections, please follow instruction…" at bounding box center [550, 260] width 468 height 320
click at [428, 166] on span "Use Shopify theme header" at bounding box center [400, 171] width 116 height 16
checkbox input "false"
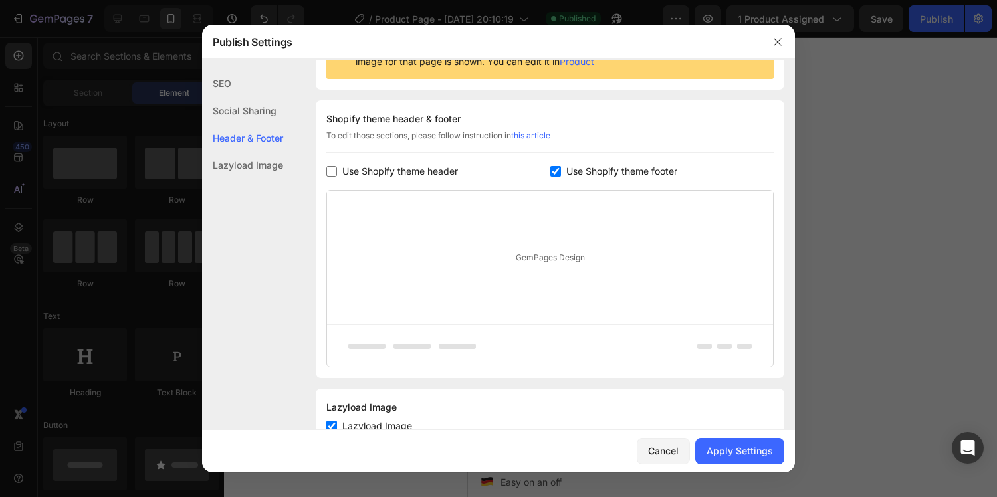
click at [550, 166] on input "checkbox" at bounding box center [555, 171] width 11 height 11
checkbox input "false"
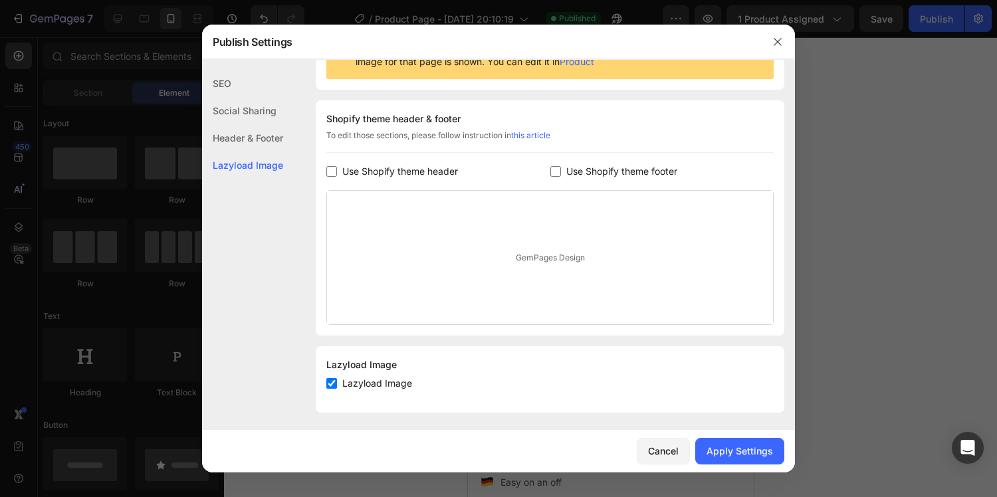
click at [458, 224] on div "GemPages Design" at bounding box center [550, 258] width 446 height 134
click at [256, 124] on div "Social Sharing" at bounding box center [242, 137] width 81 height 27
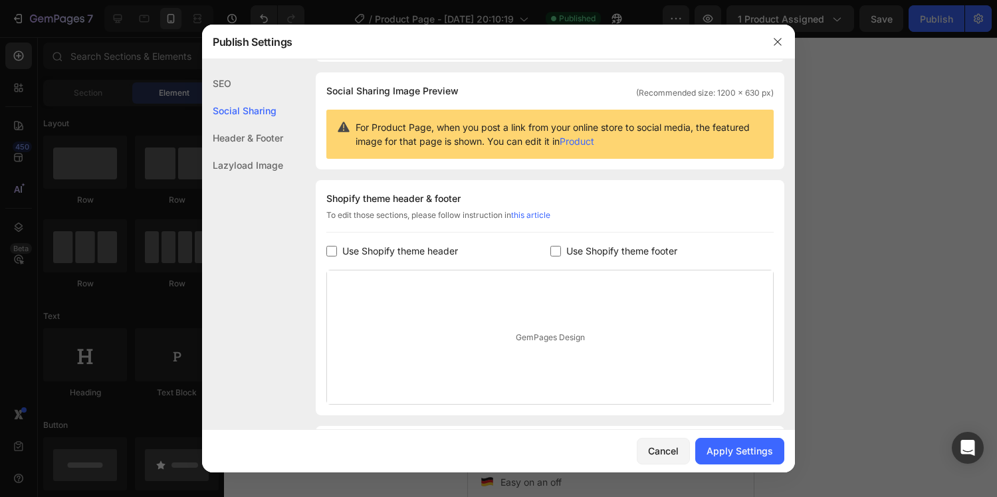
click at [247, 97] on div "SEO" at bounding box center [242, 110] width 81 height 27
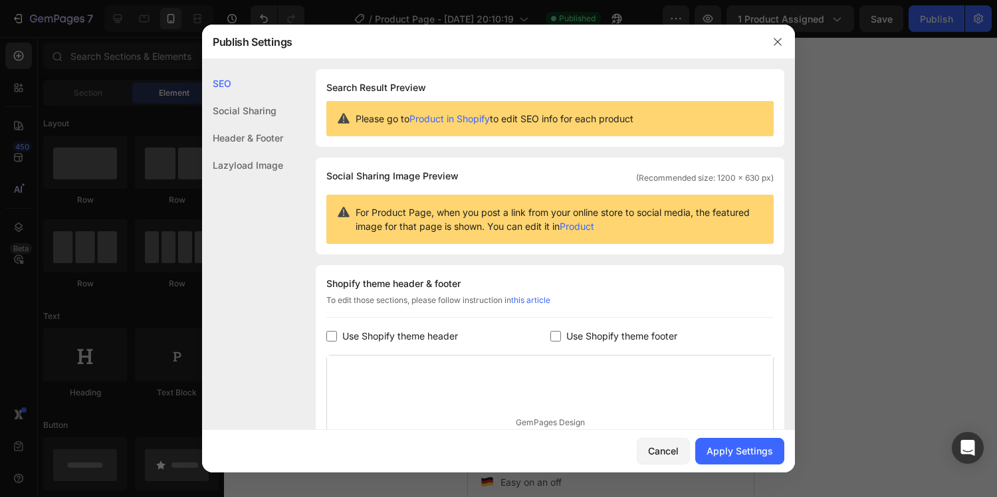
scroll to position [0, 0]
click at [249, 151] on div "Header & Footer" at bounding box center [242, 164] width 81 height 27
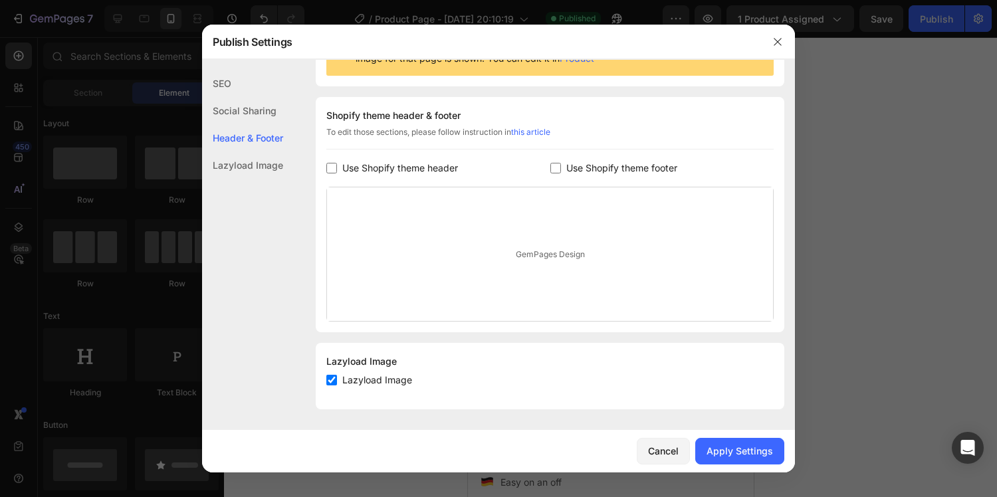
scroll to position [170, 0]
click at [359, 179] on div "Shopify theme header & footer To edit those sections, please follow instruction…" at bounding box center [550, 213] width 468 height 235
click at [365, 173] on span "Use Shopify theme header" at bounding box center [400, 167] width 116 height 16
checkbox input "true"
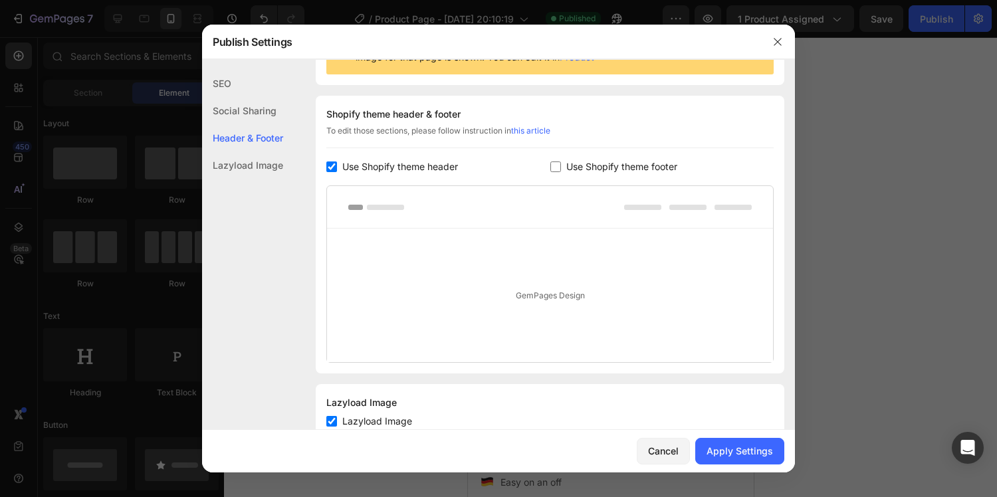
click at [579, 163] on span "Use Shopify theme footer" at bounding box center [621, 167] width 111 height 16
checkbox input "true"
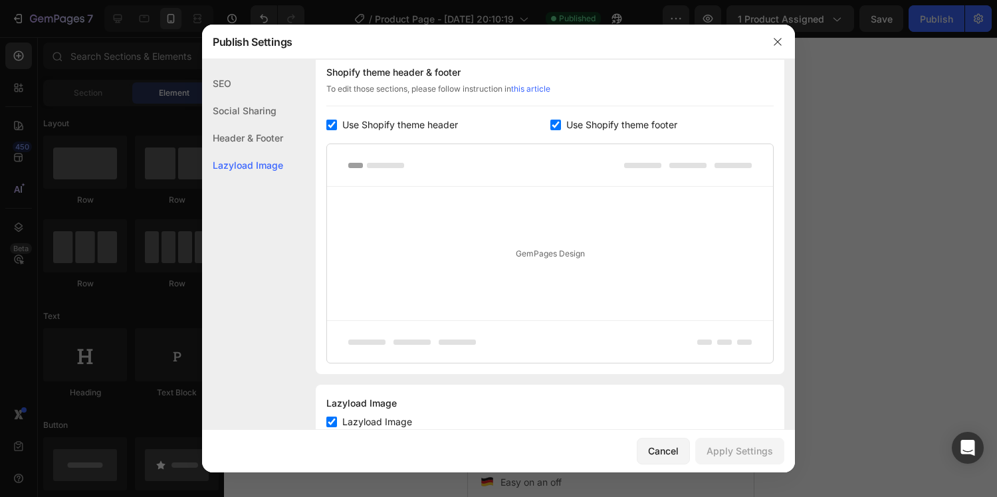
scroll to position [255, 0]
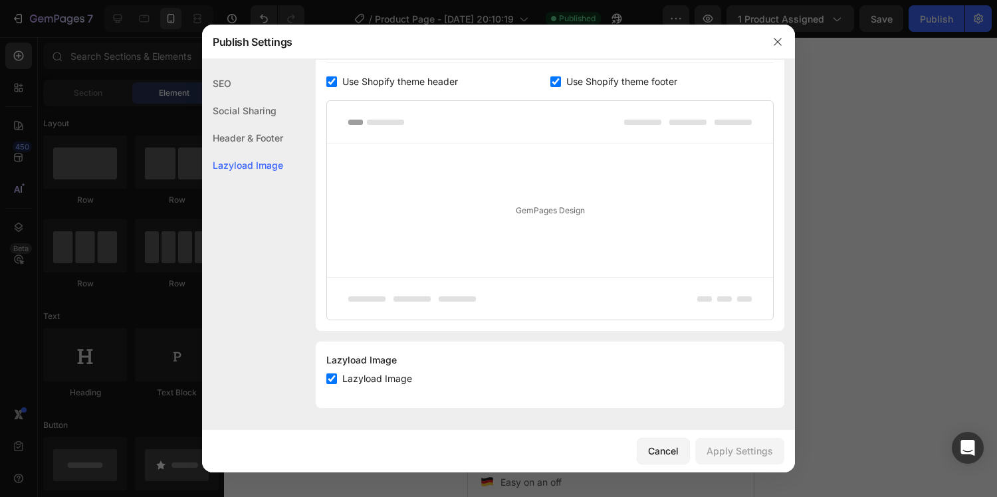
click at [361, 370] on div "Lazyload Image Lazyload Image" at bounding box center [550, 375] width 468 height 66
click at [363, 373] on span "Lazyload Image" at bounding box center [377, 379] width 70 height 16
checkbox input "true"
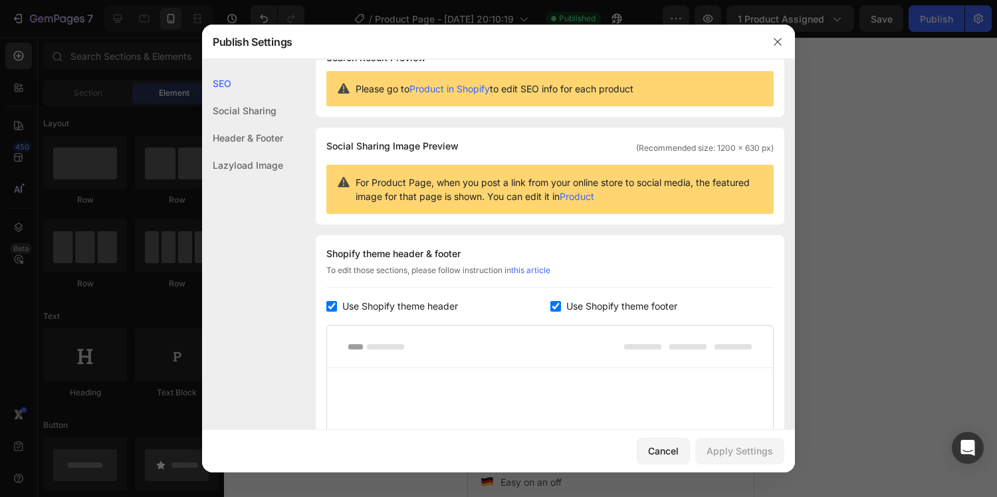
scroll to position [0, 0]
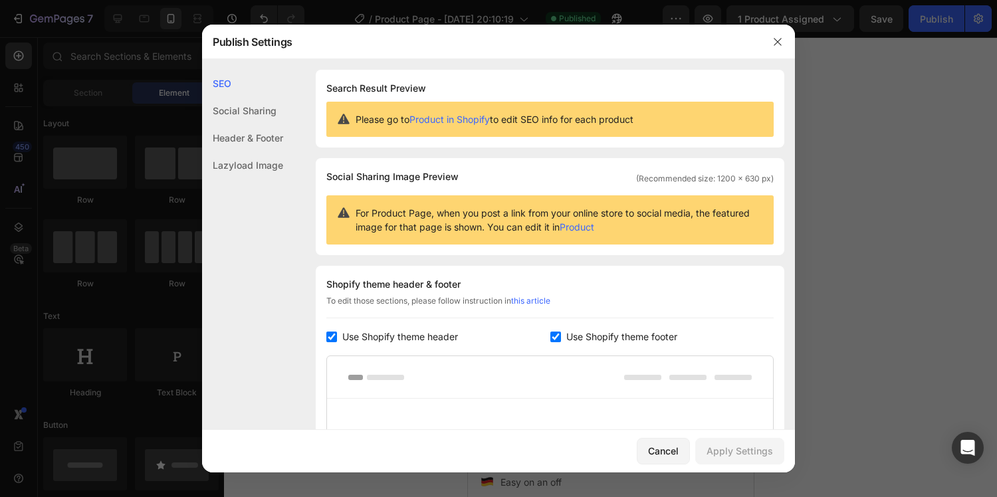
click at [773, 56] on div at bounding box center [777, 42] width 35 height 35
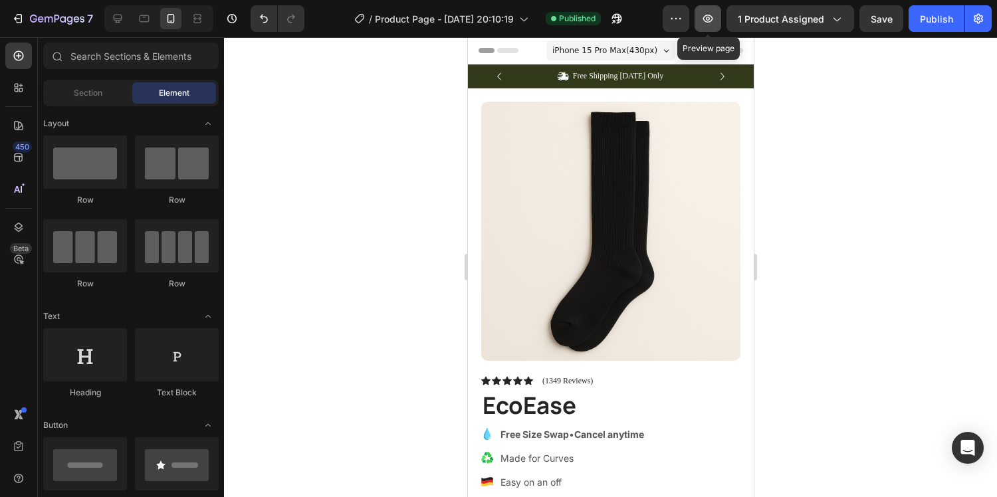
click at [718, 16] on button "button" at bounding box center [707, 18] width 27 height 27
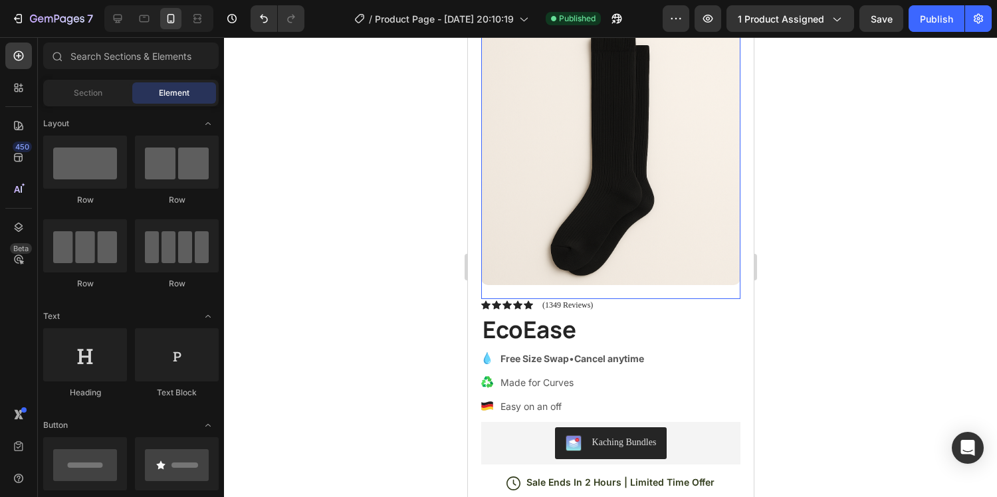
scroll to position [243, 0]
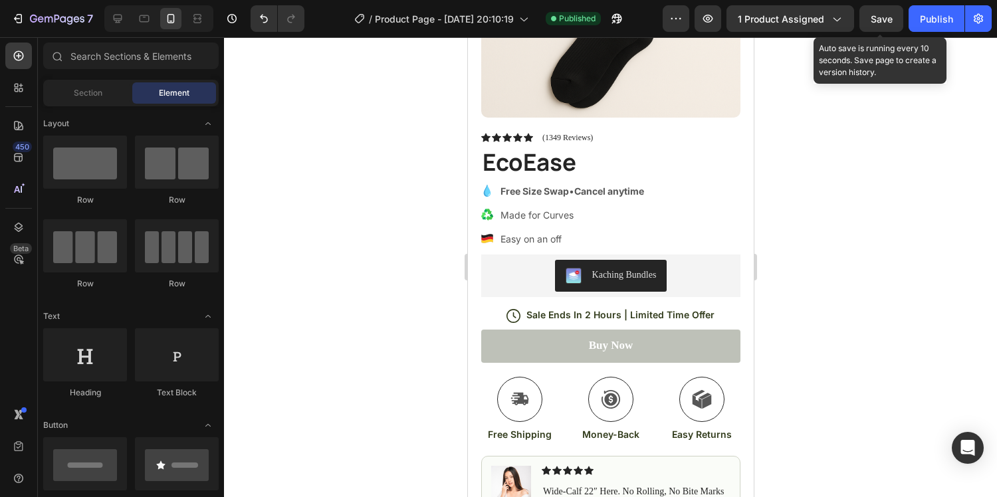
click at [872, 24] on span "Save" at bounding box center [881, 18] width 22 height 11
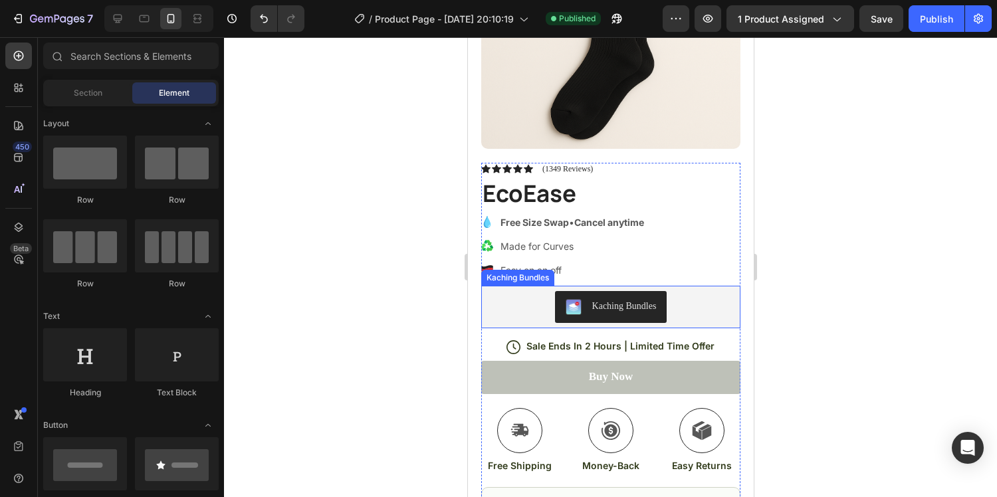
scroll to position [0, 0]
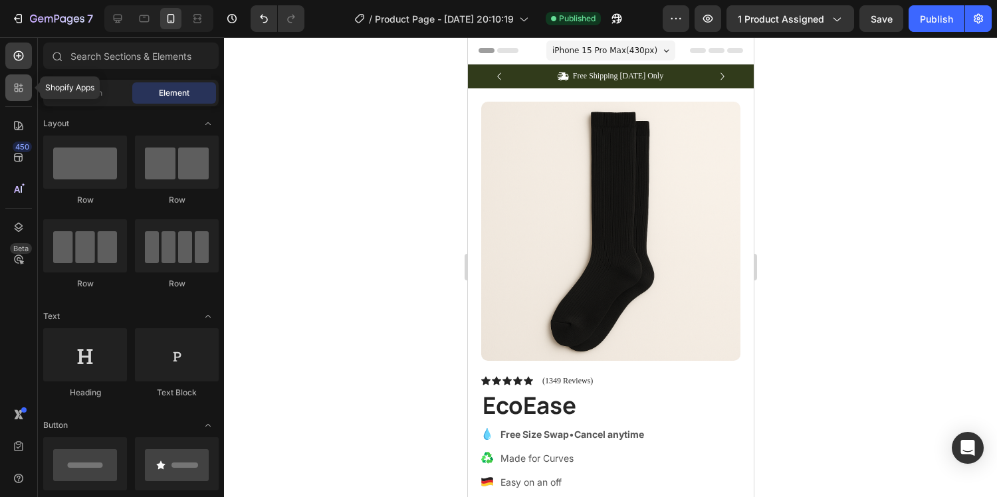
click at [20, 88] on icon at bounding box center [21, 90] width 4 height 4
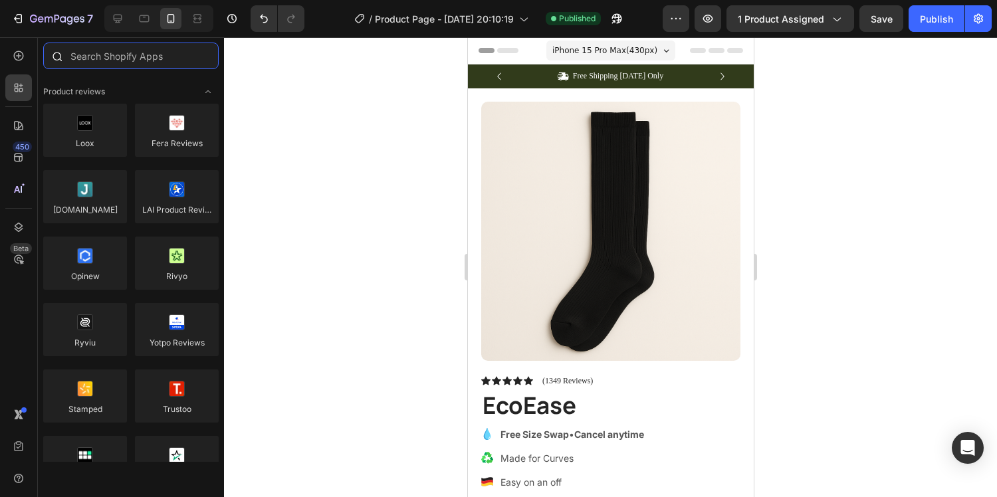
type input "s"
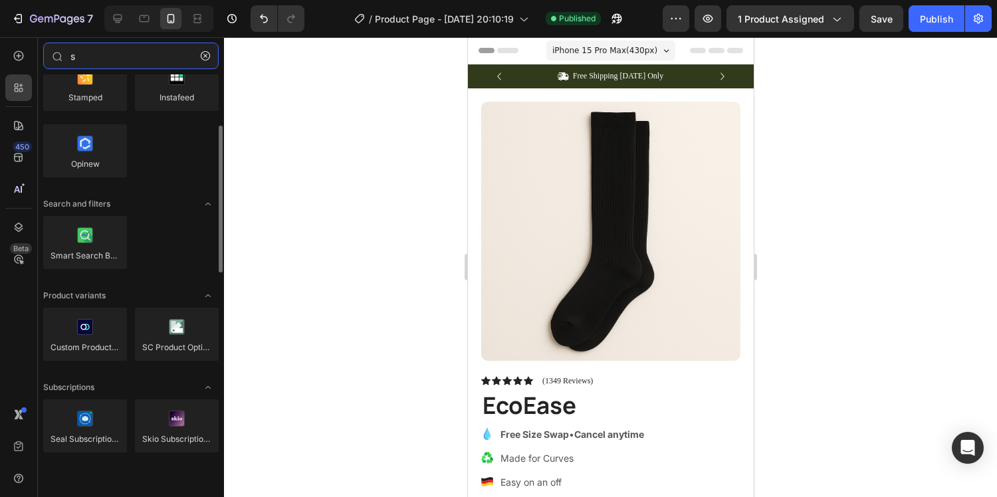
scroll to position [102, 0]
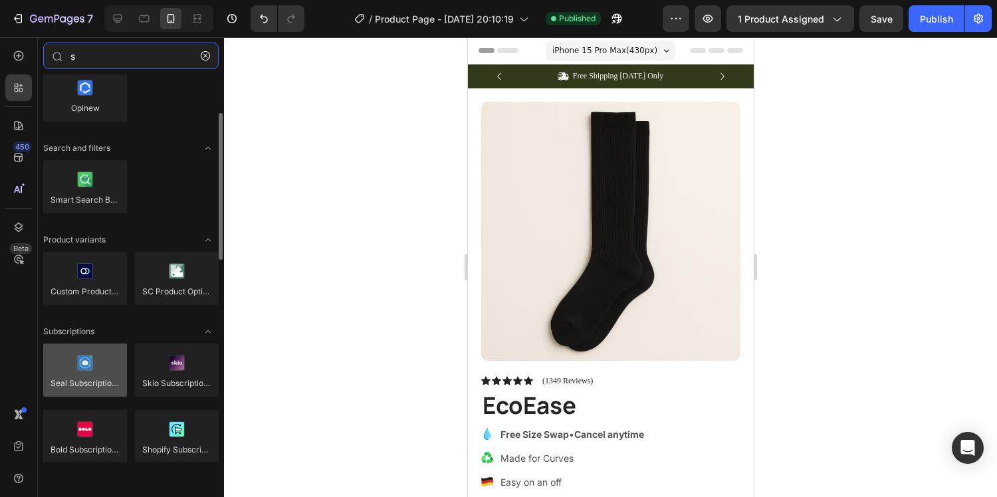
type input "s"
click at [84, 380] on div at bounding box center [85, 370] width 84 height 53
click at [99, 363] on div at bounding box center [85, 370] width 84 height 53
drag, startPoint x: 93, startPoint y: 369, endPoint x: 43, endPoint y: 363, distance: 50.3
click at [43, 363] on div at bounding box center [85, 370] width 84 height 53
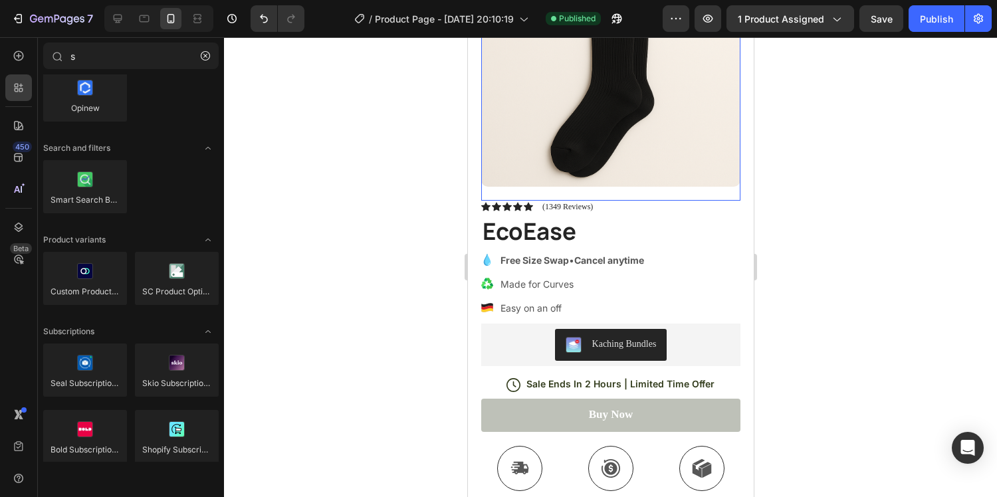
scroll to position [227, 0]
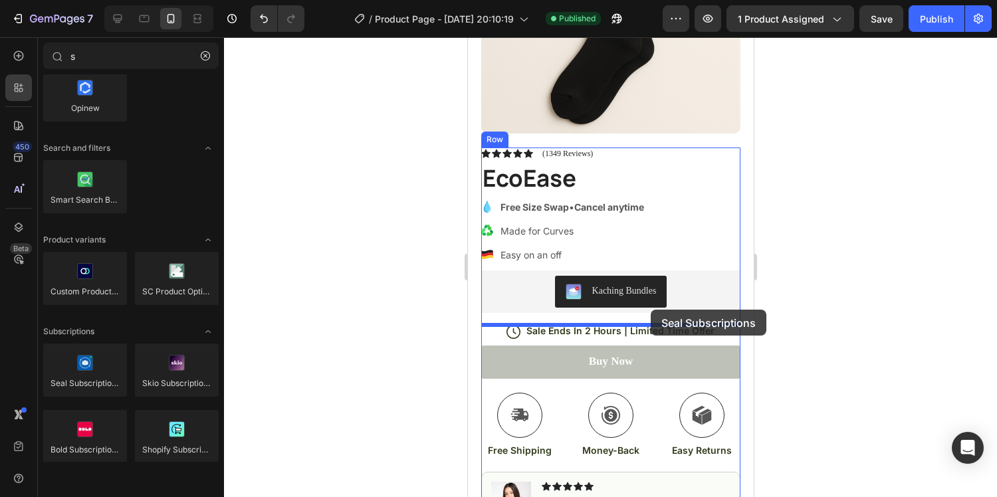
drag, startPoint x: 591, startPoint y: 397, endPoint x: 650, endPoint y: 307, distance: 107.4
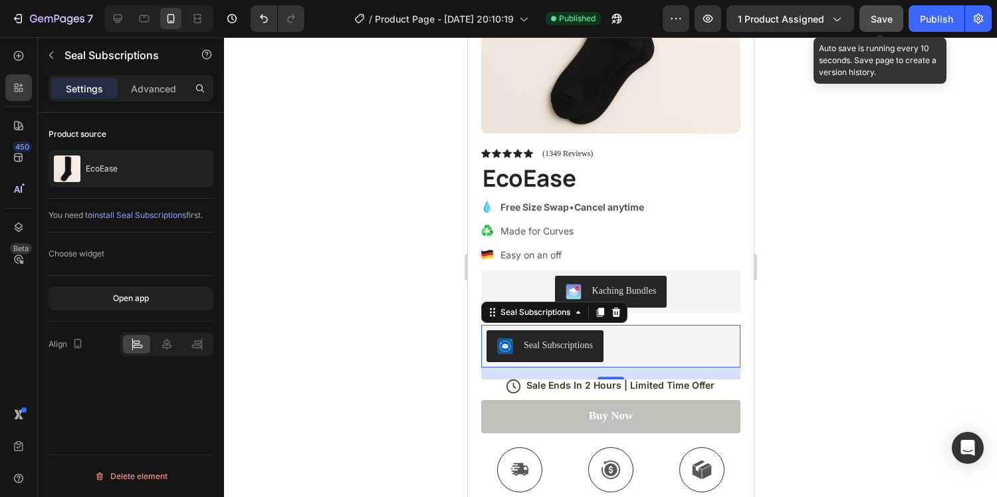
click at [881, 31] on button "Save" at bounding box center [881, 18] width 44 height 27
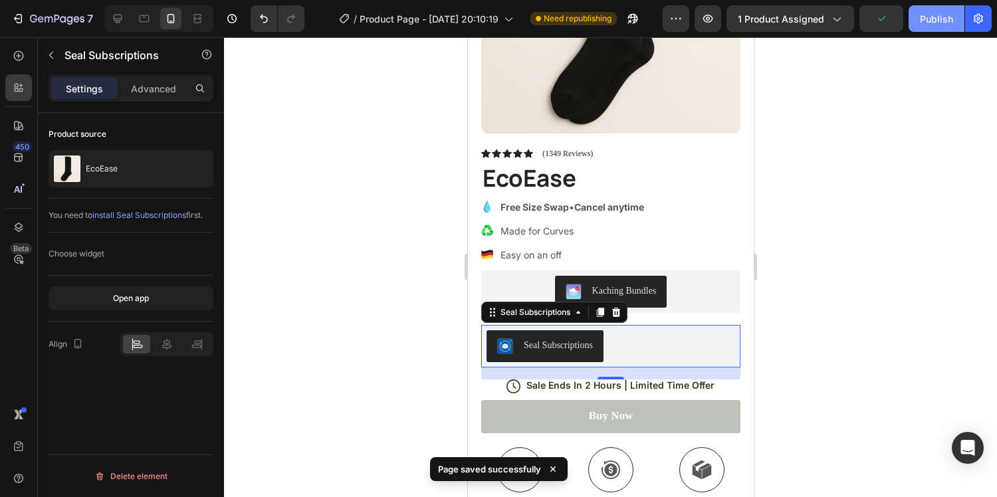
click at [934, 18] on div "Publish" at bounding box center [936, 19] width 33 height 14
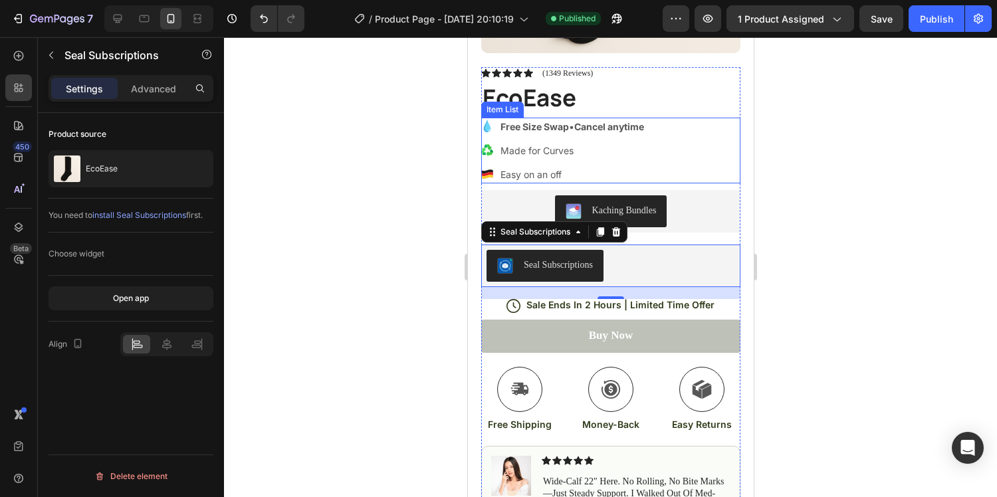
scroll to position [321, 0]
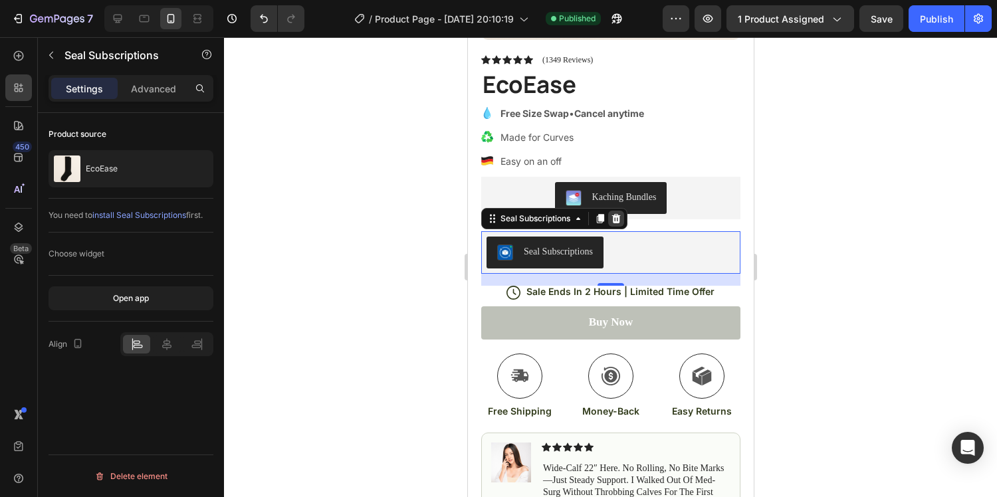
click at [615, 221] on icon at bounding box center [615, 217] width 9 height 9
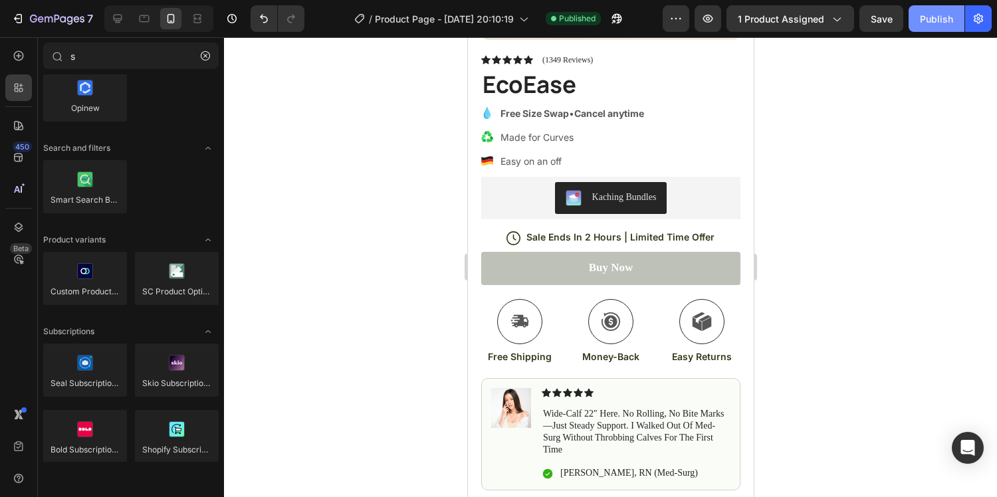
click at [936, 13] on div "Publish" at bounding box center [936, 19] width 33 height 14
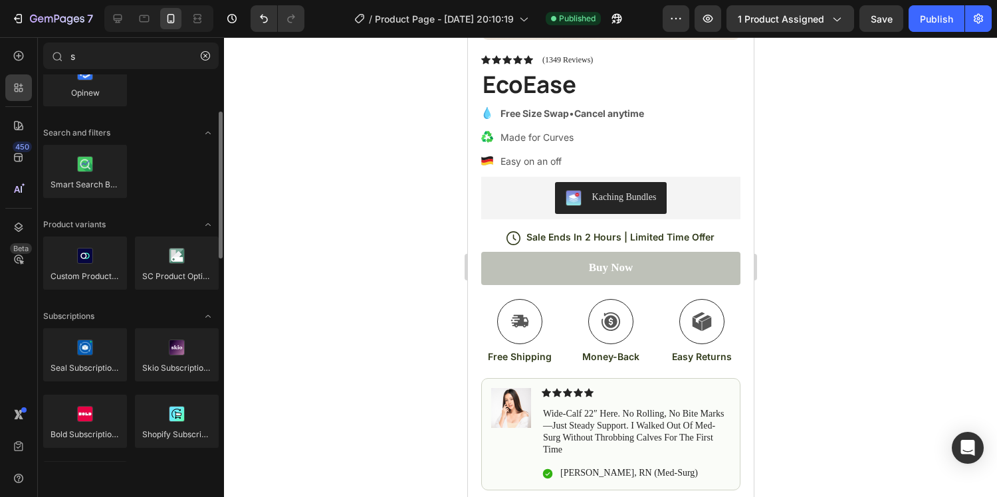
scroll to position [138, 0]
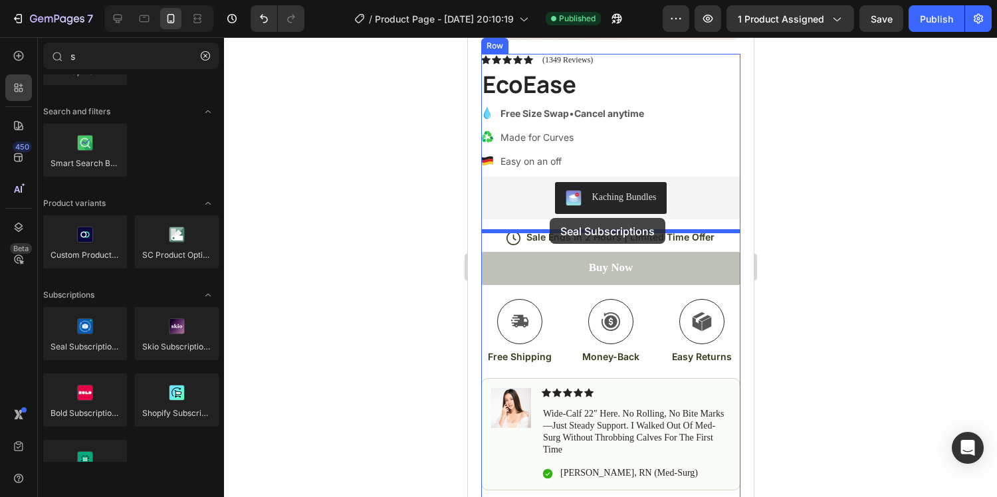
drag, startPoint x: 548, startPoint y: 367, endPoint x: 549, endPoint y: 218, distance: 148.8
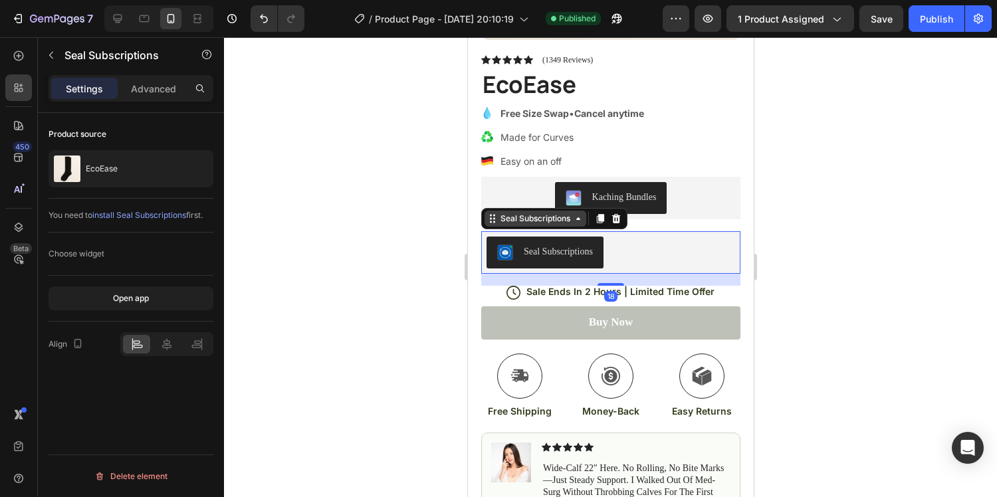
click at [579, 219] on icon at bounding box center [577, 218] width 4 height 3
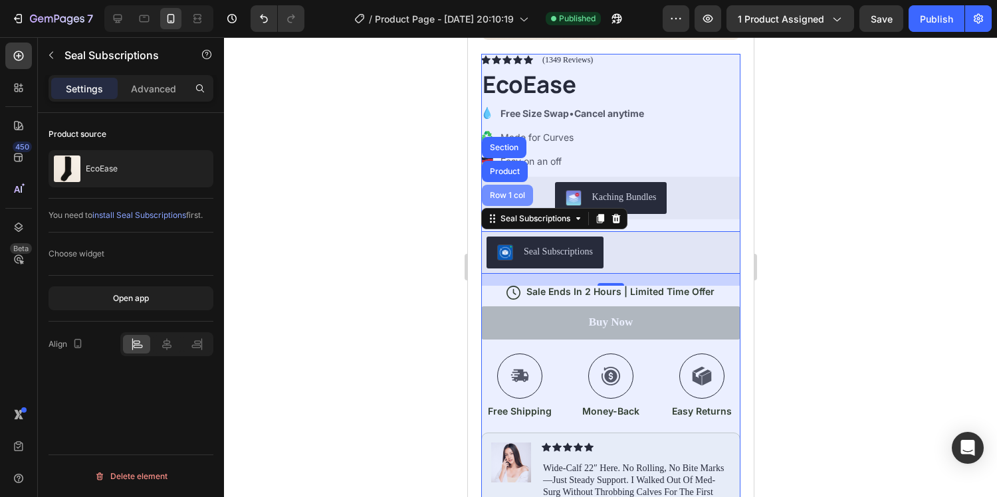
click at [505, 191] on div "Row 1 col" at bounding box center [506, 195] width 41 height 8
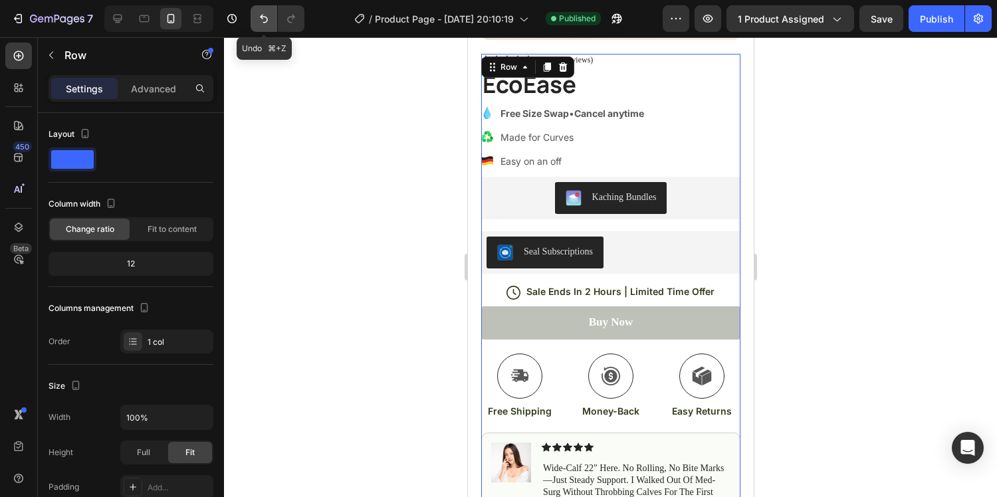
click at [258, 18] on icon "Undo/Redo" at bounding box center [263, 18] width 13 height 13
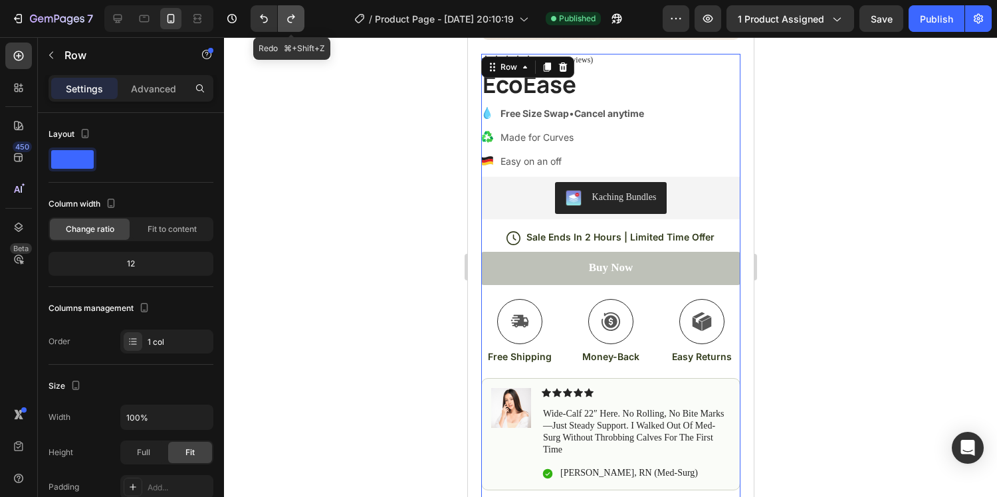
click at [285, 21] on icon "Undo/Redo" at bounding box center [290, 18] width 13 height 13
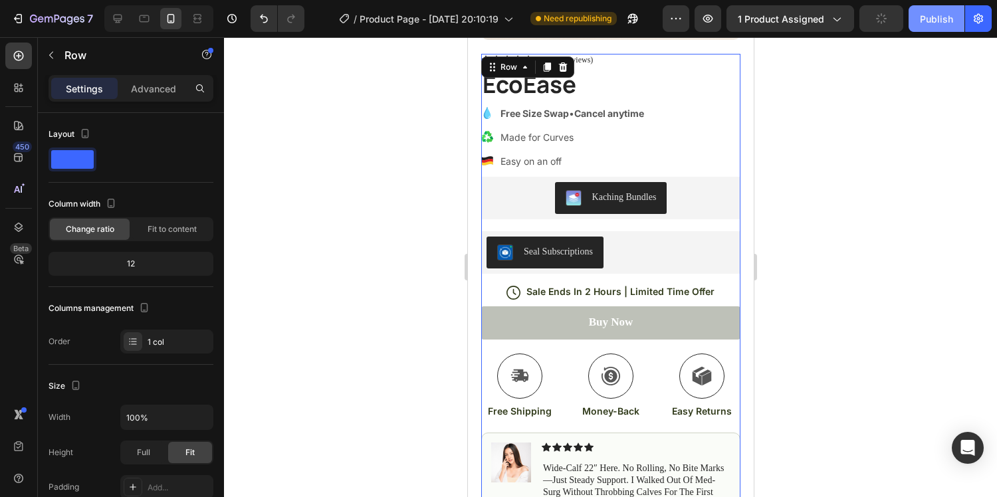
click at [910, 25] on button "Publish" at bounding box center [936, 18] width 56 height 27
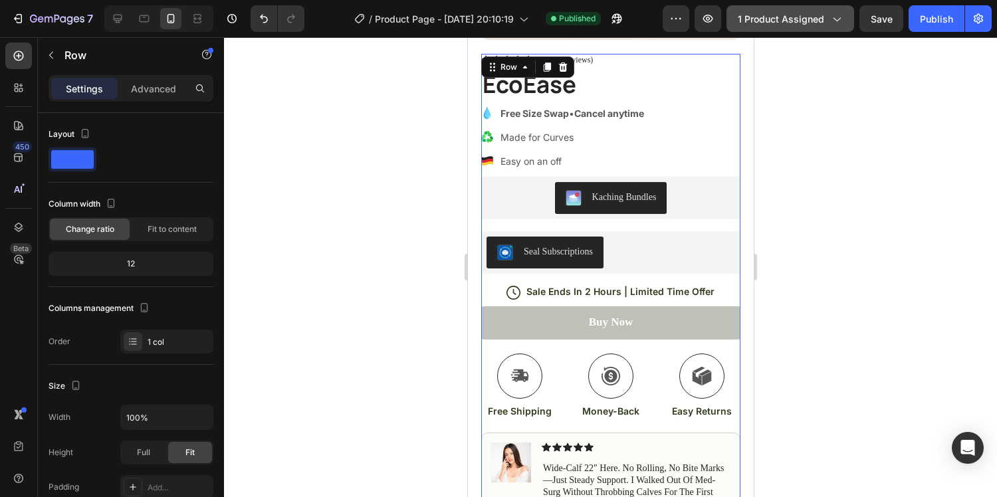
click at [765, 21] on span "1 product assigned" at bounding box center [781, 19] width 86 height 14
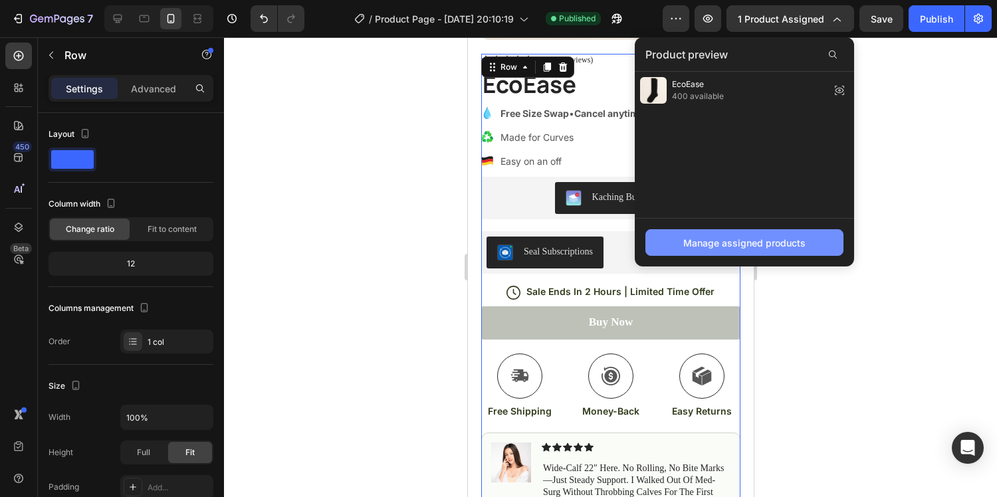
click at [787, 232] on button "Manage assigned products" at bounding box center [744, 242] width 198 height 27
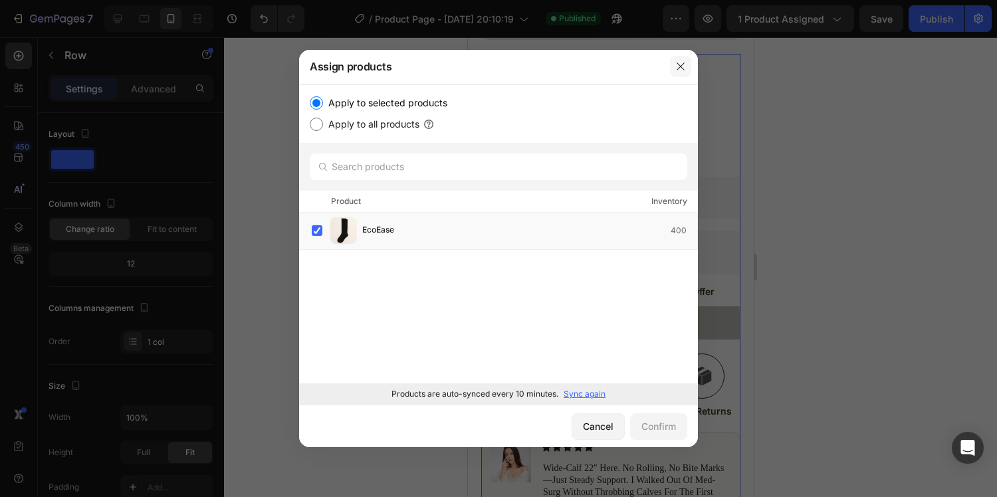
click at [683, 75] on button "button" at bounding box center [680, 66] width 21 height 21
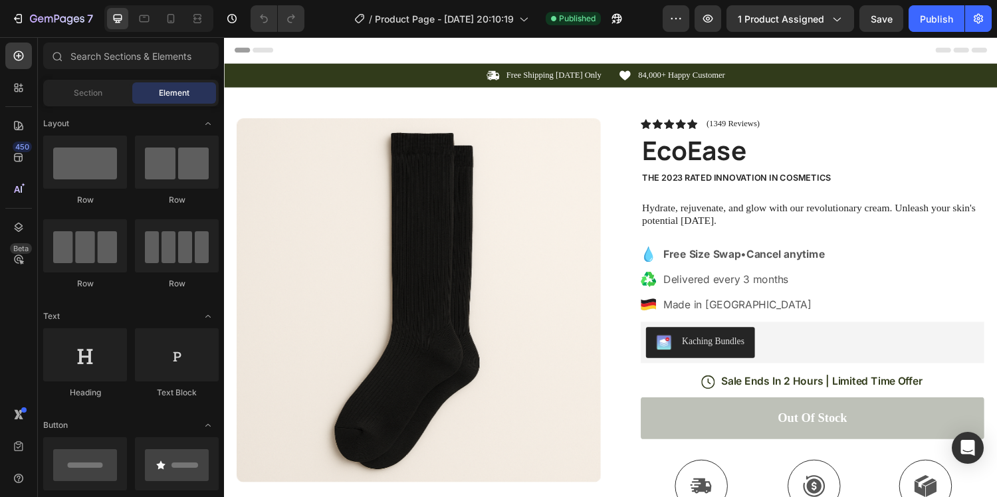
click at [747, 45] on div "Header" at bounding box center [623, 50] width 776 height 27
click at [29, 18] on div "7" at bounding box center [52, 19] width 82 height 16
